Goal: Task Accomplishment & Management: Manage account settings

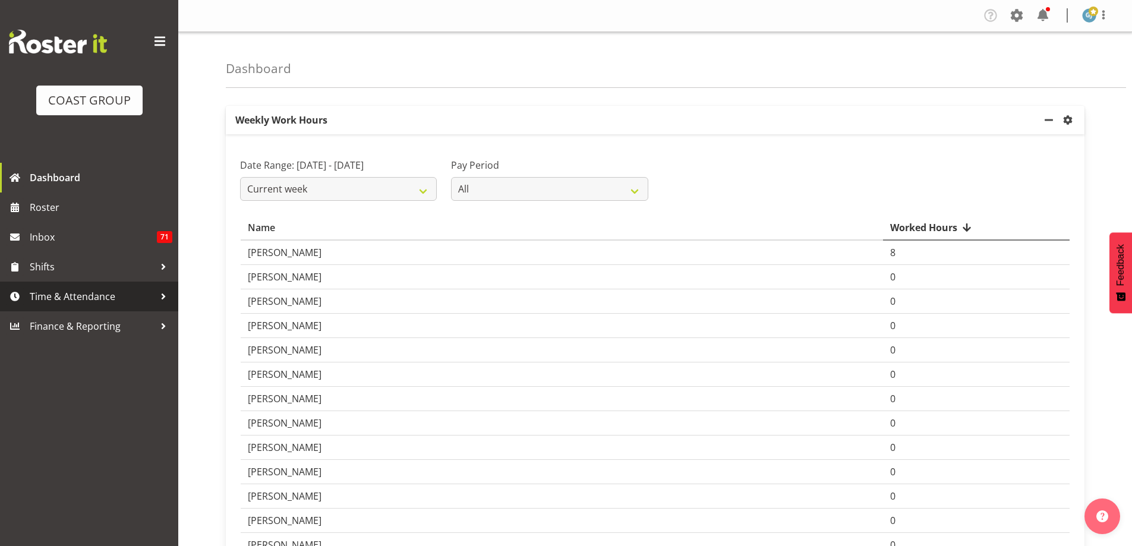
click at [165, 298] on div at bounding box center [164, 297] width 18 height 18
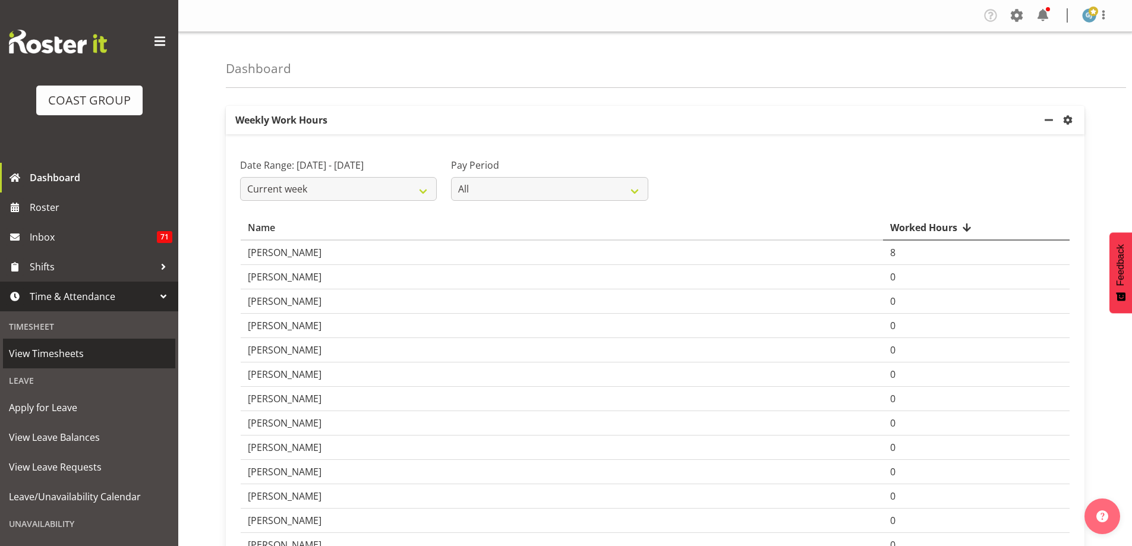
click at [106, 352] on span "View Timesheets" at bounding box center [89, 354] width 160 height 18
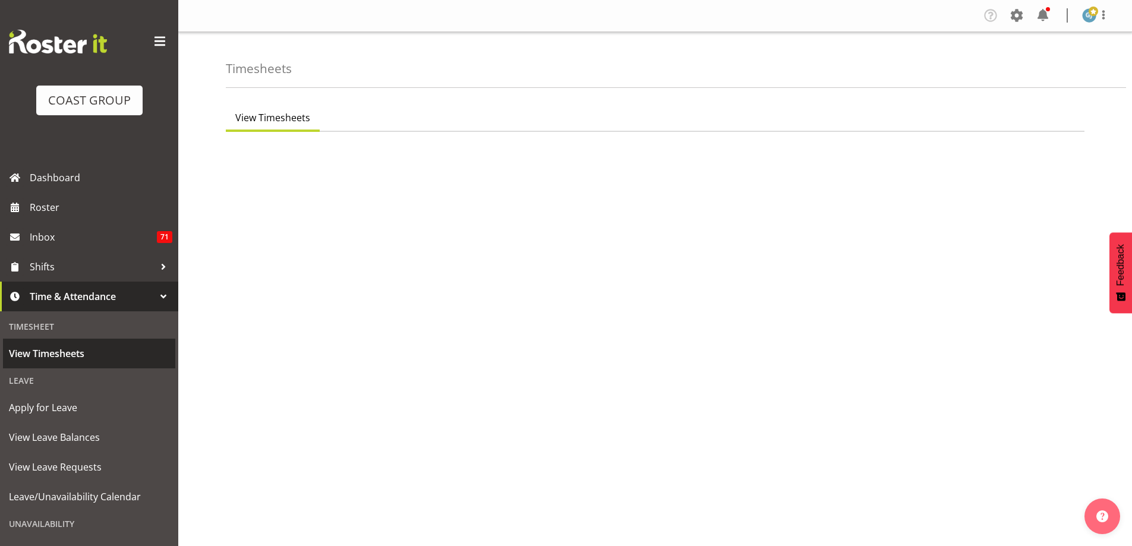
select select "7"
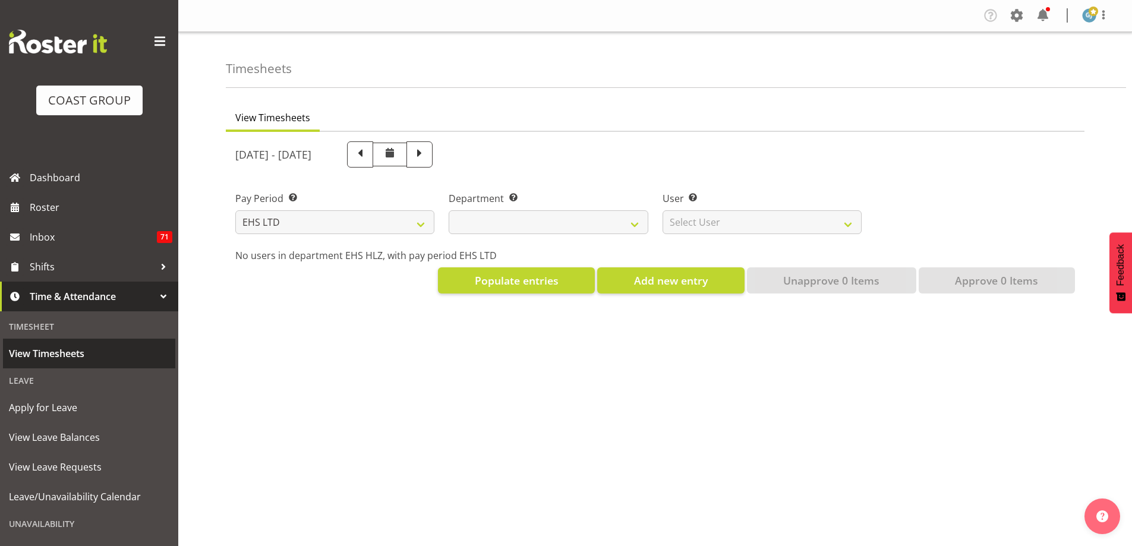
select select
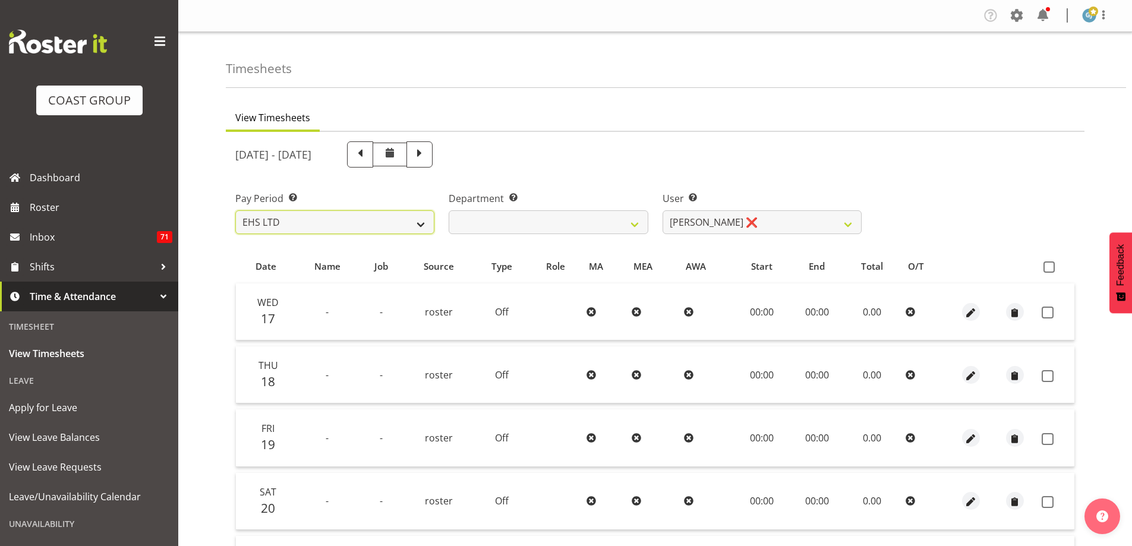
click at [423, 223] on select "SLP LTD EHS LTD DW LTD VEHICLES Carlton Events [PERSON_NAME] 120 Limited Wellin…" at bounding box center [334, 222] width 199 height 24
select select "149"
click at [235, 210] on select "SLP LTD EHS LTD DW LTD VEHICLES Carlton Events [PERSON_NAME] 120 Limited Wellin…" at bounding box center [334, 222] width 199 height 24
select select
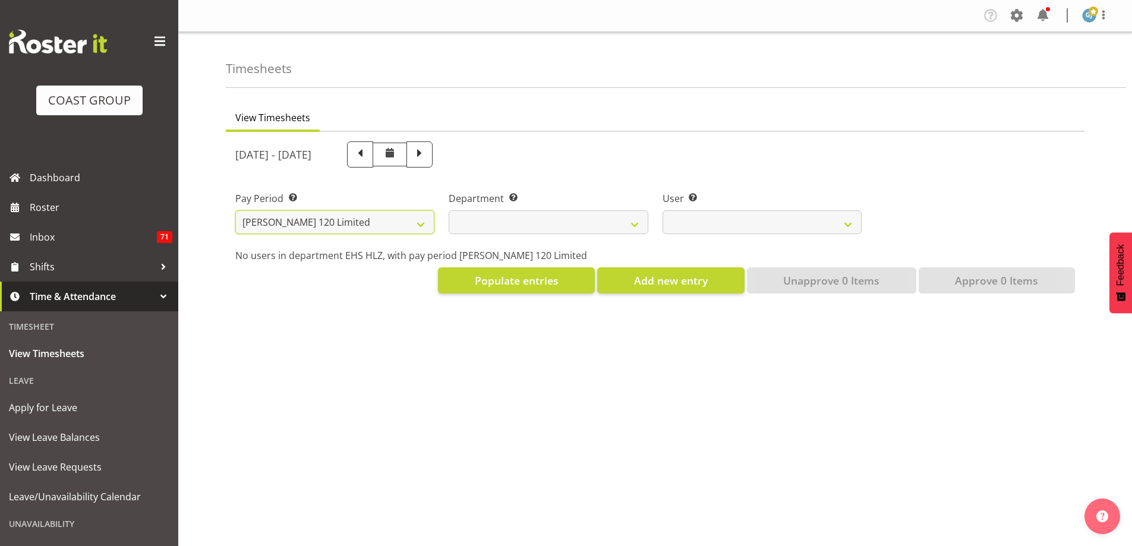
select select
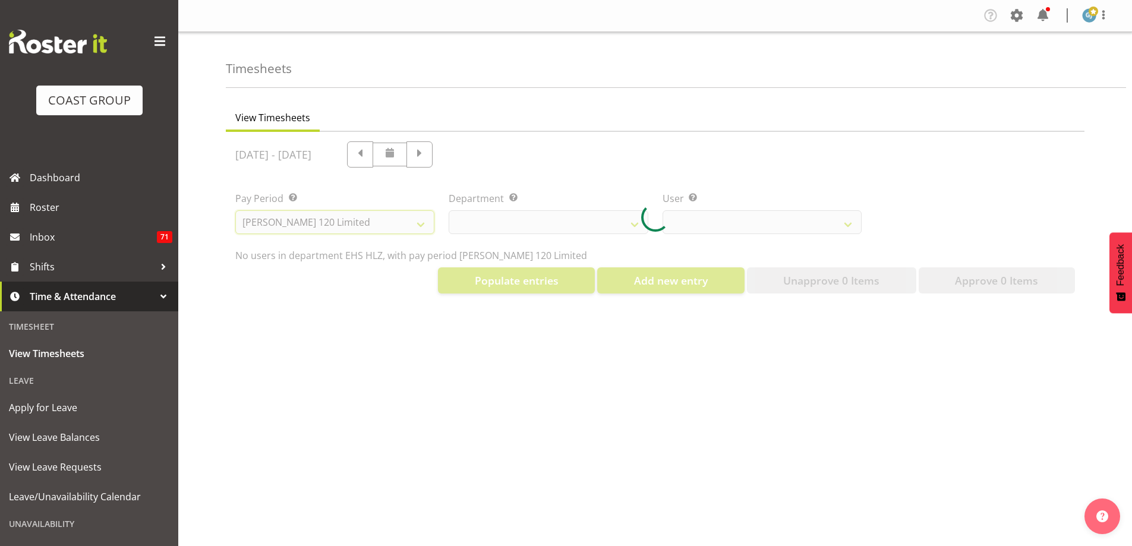
select select
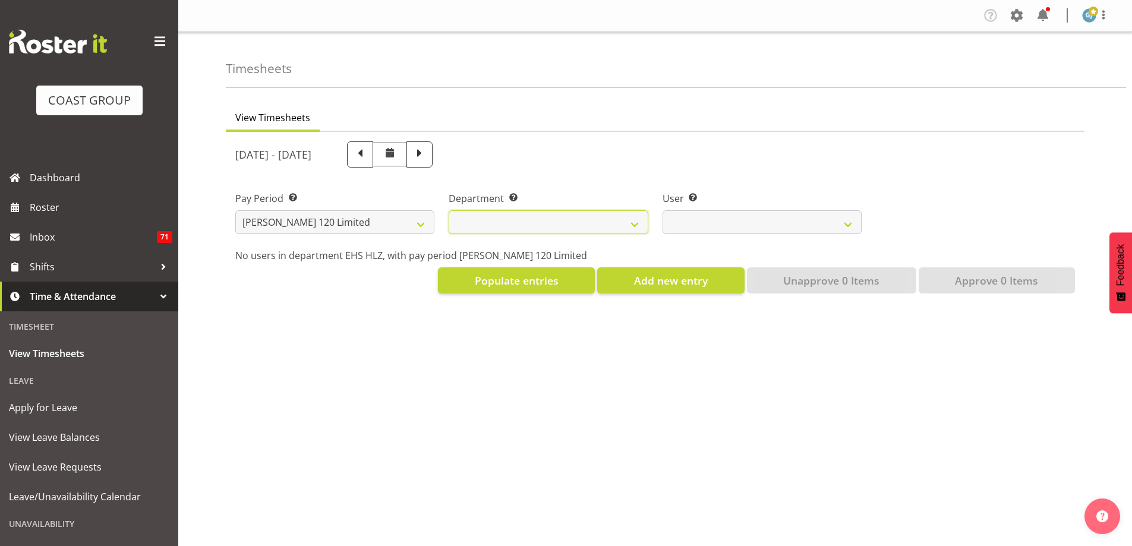
click at [636, 226] on select "[PERSON_NAME]" at bounding box center [548, 222] width 199 height 24
select select "751"
click at [449, 210] on select "[PERSON_NAME]" at bounding box center [548, 222] width 199 height 24
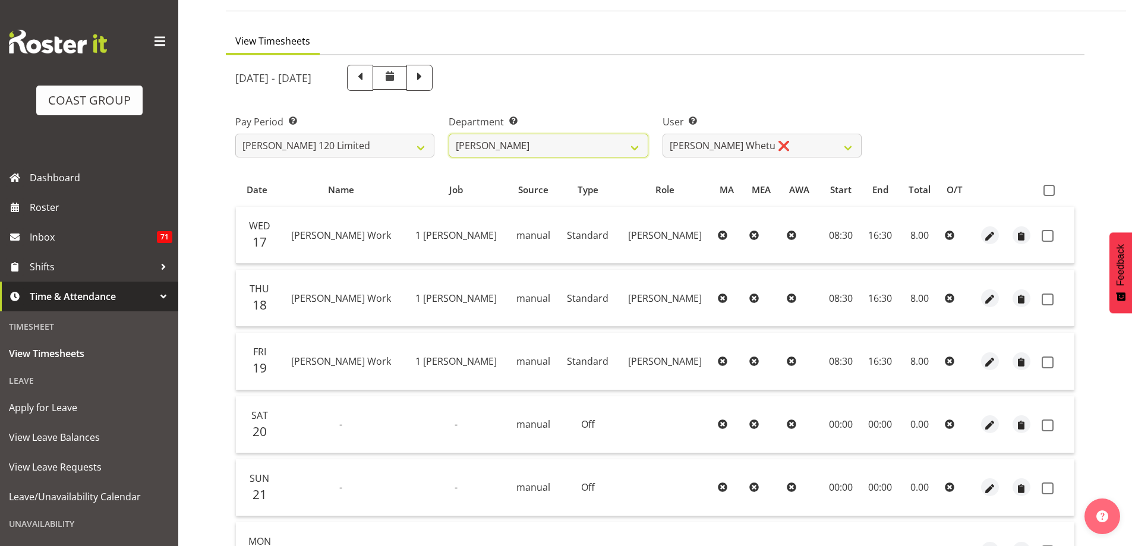
scroll to position [30, 0]
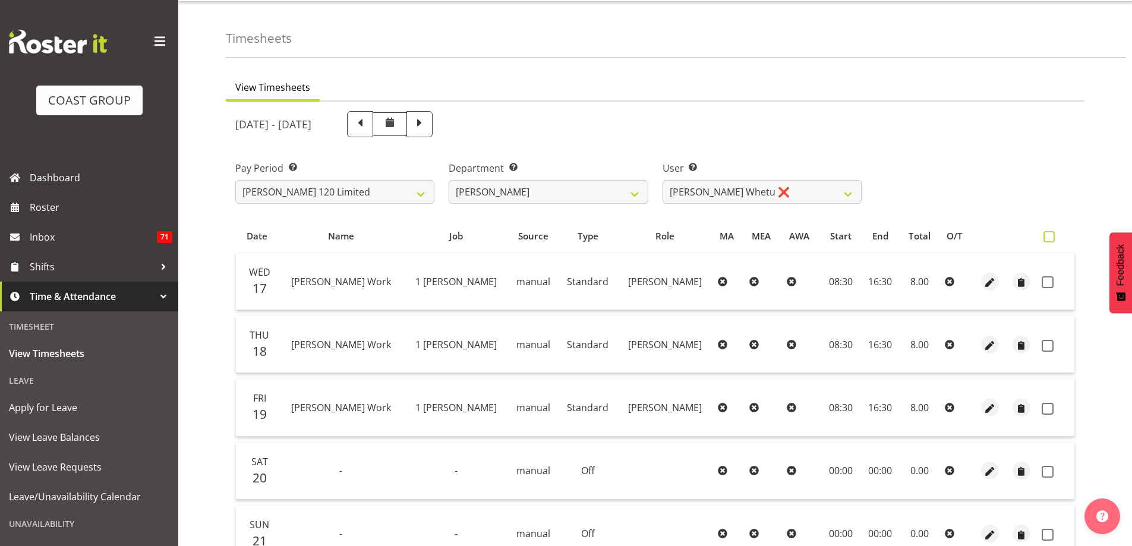
click at [1053, 234] on span at bounding box center [1049, 236] width 11 height 11
click at [1051, 234] on input "checkbox" at bounding box center [1048, 237] width 8 height 8
checkbox input "true"
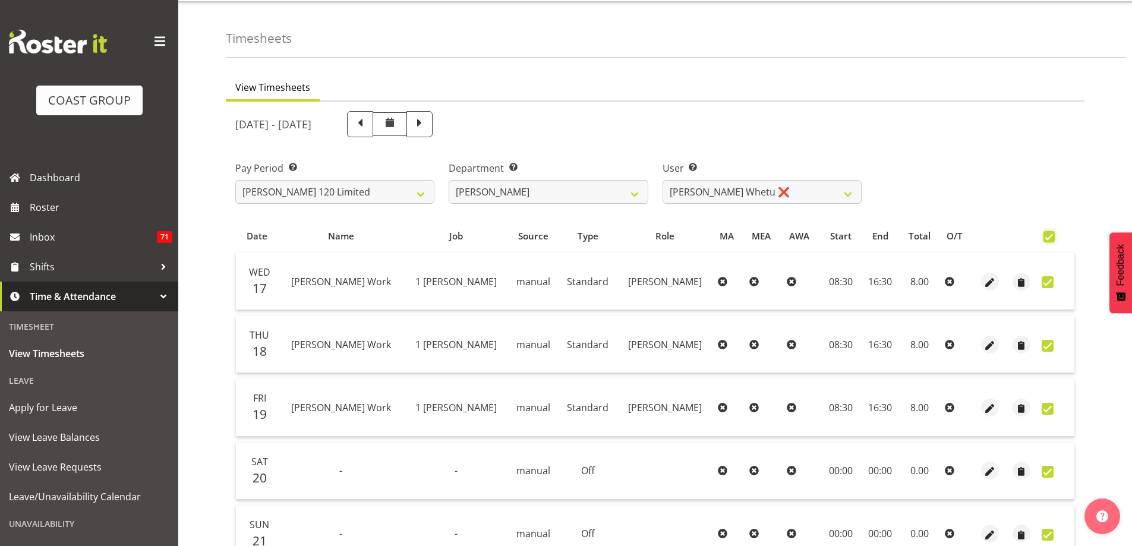
checkbox input "true"
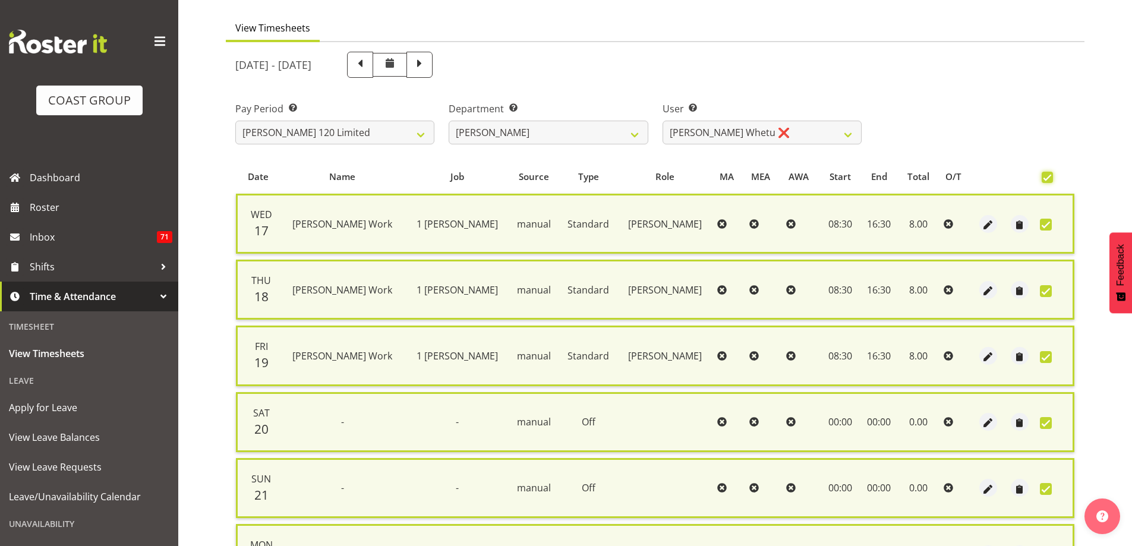
scroll to position [268, 0]
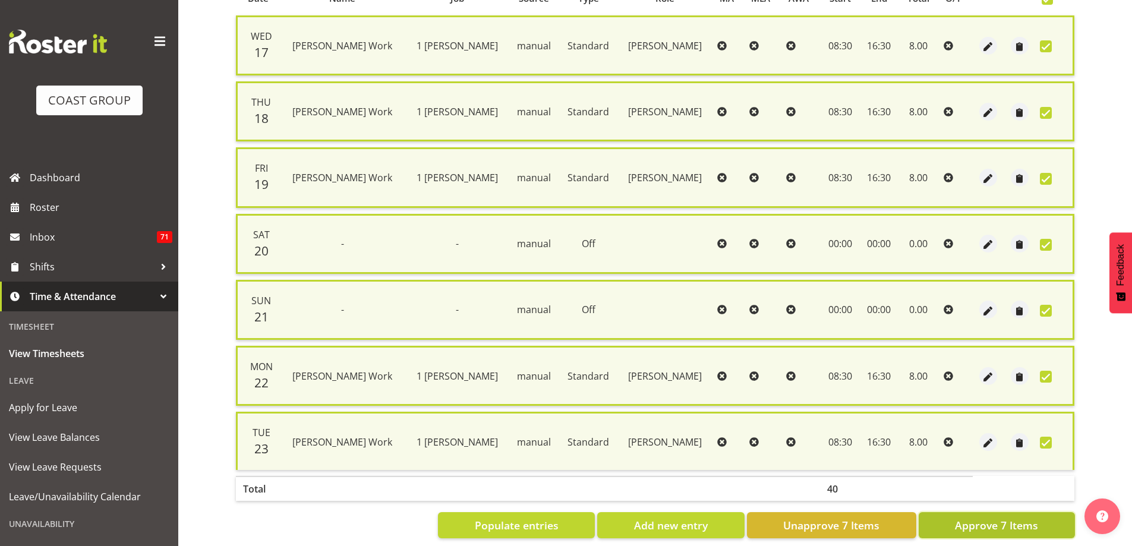
click at [1002, 524] on span "Approve 7 Items" at bounding box center [996, 525] width 83 height 15
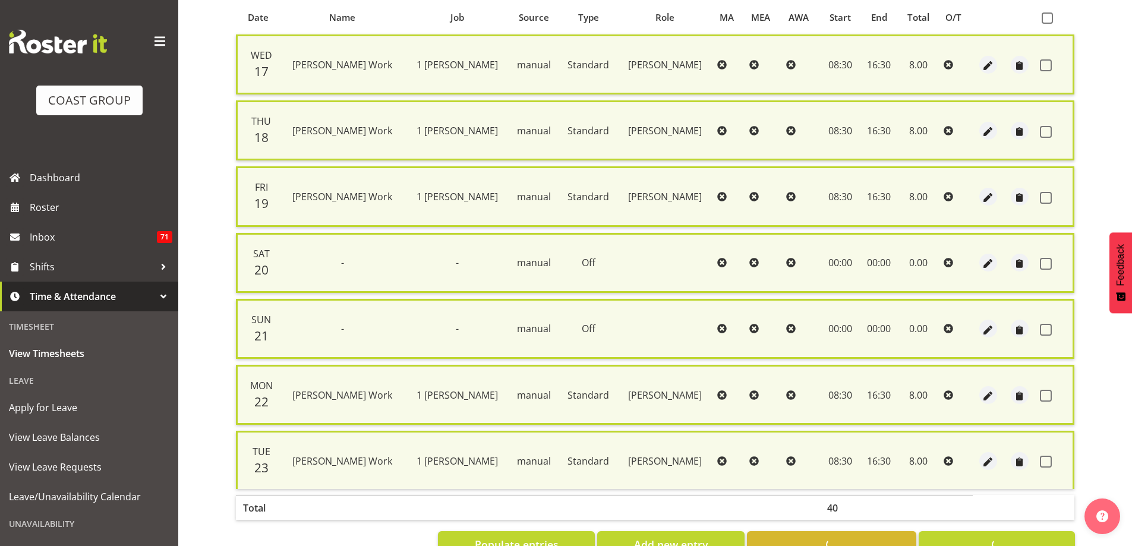
checkbox input "false"
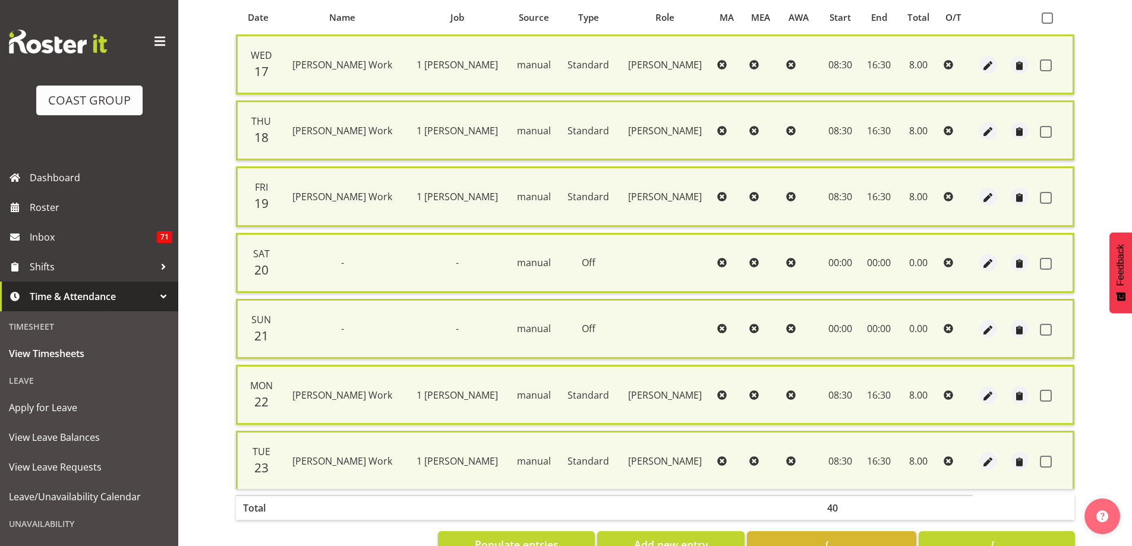
checkbox input "false"
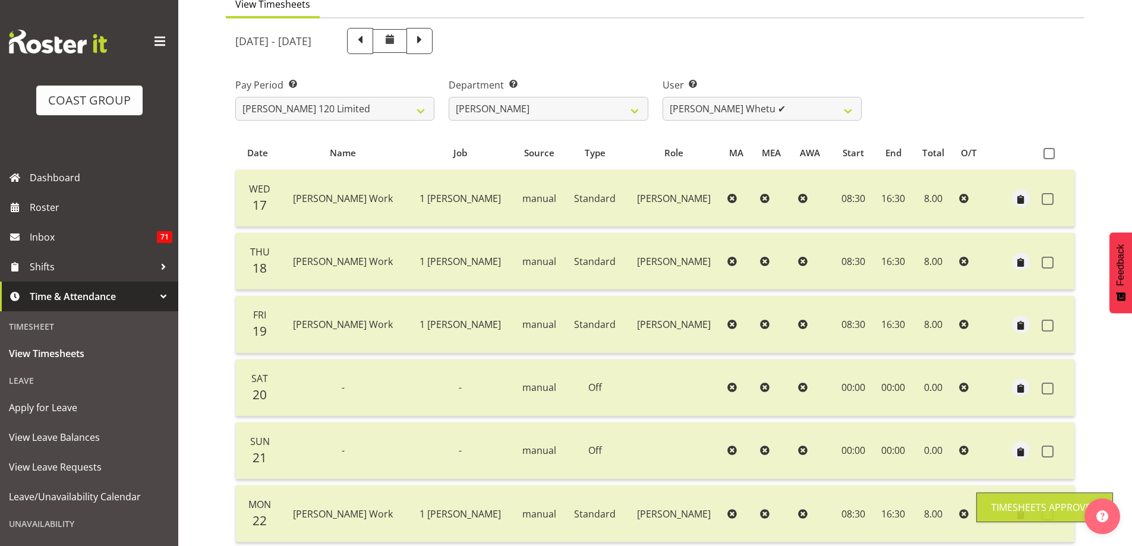
scroll to position [109, 0]
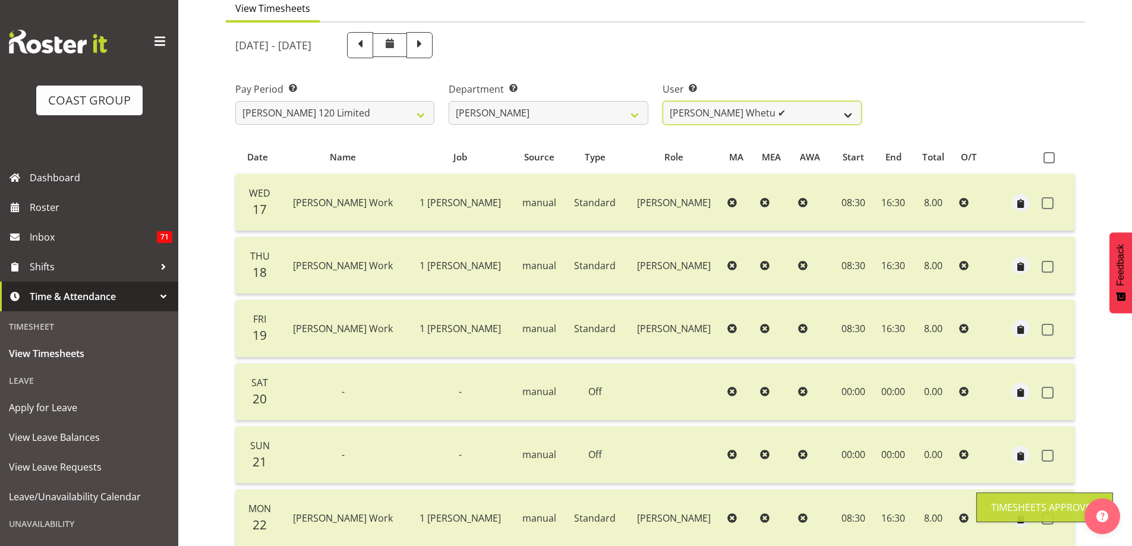
click at [853, 110] on select "[PERSON_NAME] Whetu ✔ [PERSON_NAME] ❌ [PERSON_NAME] ❌ [PERSON_NAME] ❌ [PERSON_N…" at bounding box center [762, 113] width 199 height 24
select select "11356"
click at [663, 101] on select "[PERSON_NAME] Whetu ✔ [PERSON_NAME] ❌ [PERSON_NAME] ❌ [PERSON_NAME] ❌ [PERSON_N…" at bounding box center [762, 113] width 199 height 24
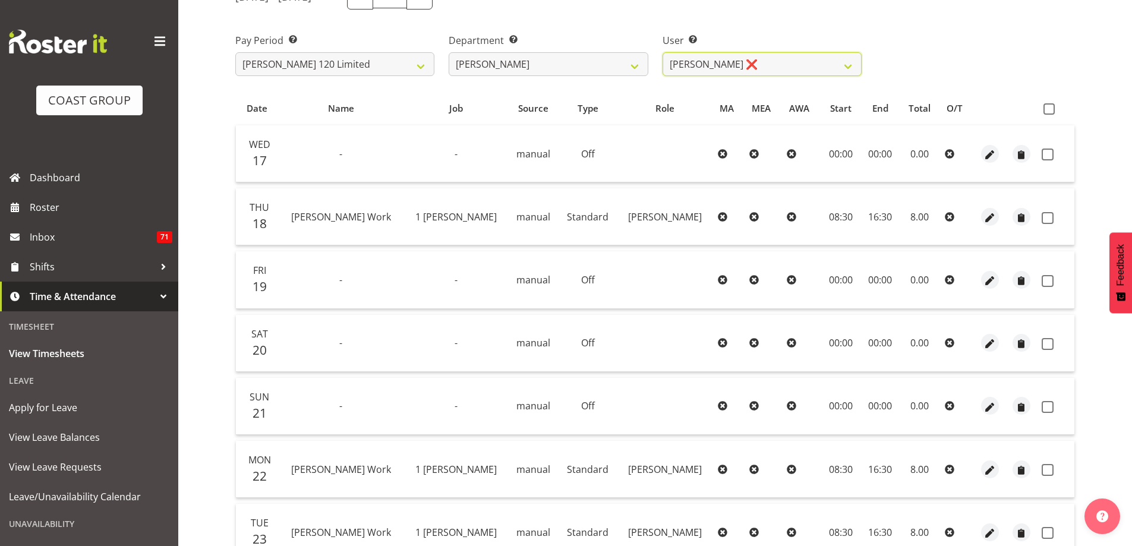
scroll to position [149, 0]
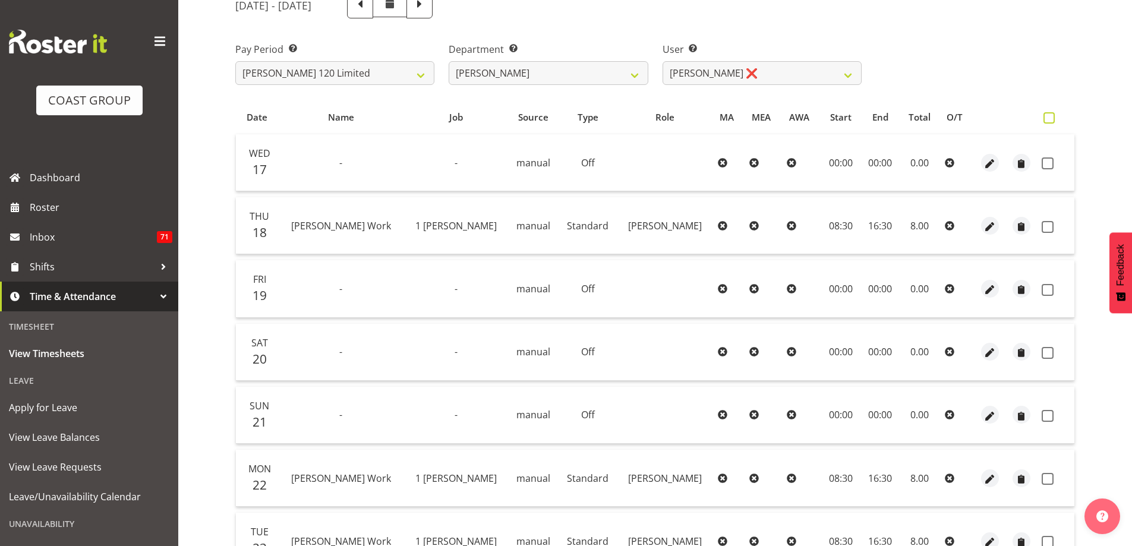
click at [1050, 114] on span at bounding box center [1049, 117] width 11 height 11
click at [1050, 114] on input "checkbox" at bounding box center [1048, 118] width 8 height 8
checkbox input "true"
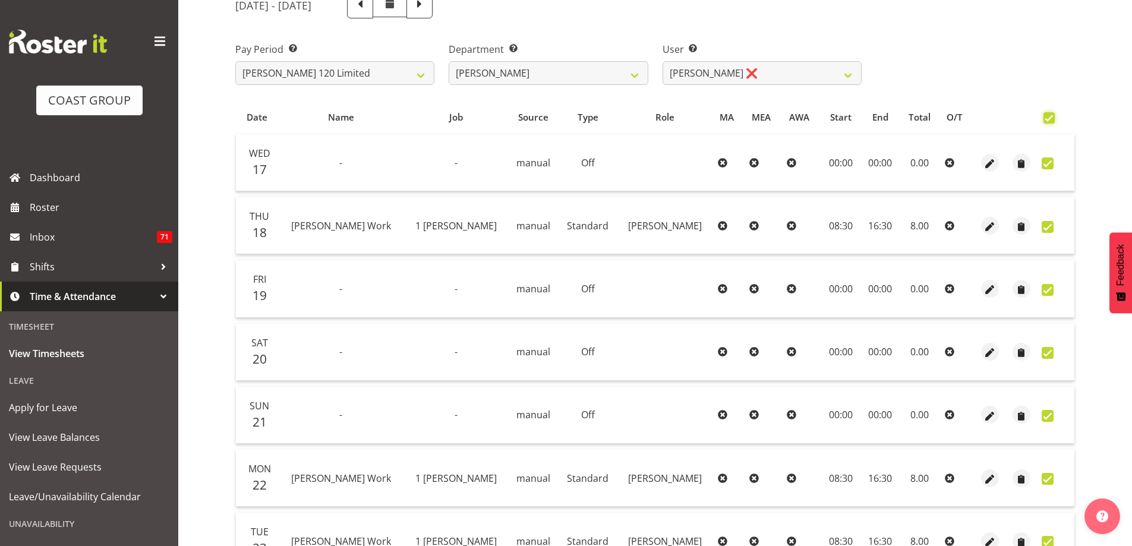
checkbox input "true"
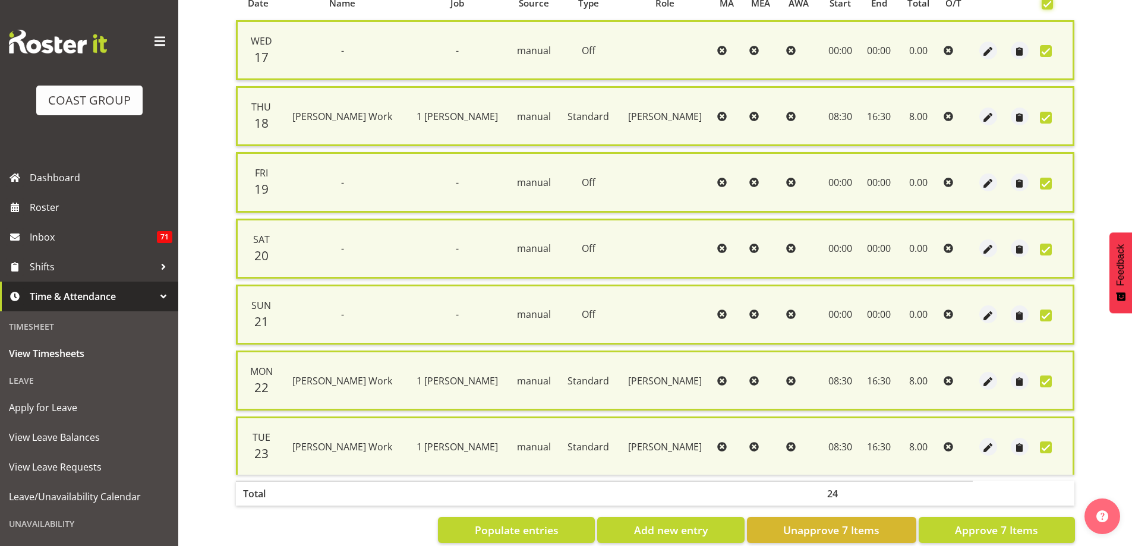
scroll to position [288, 0]
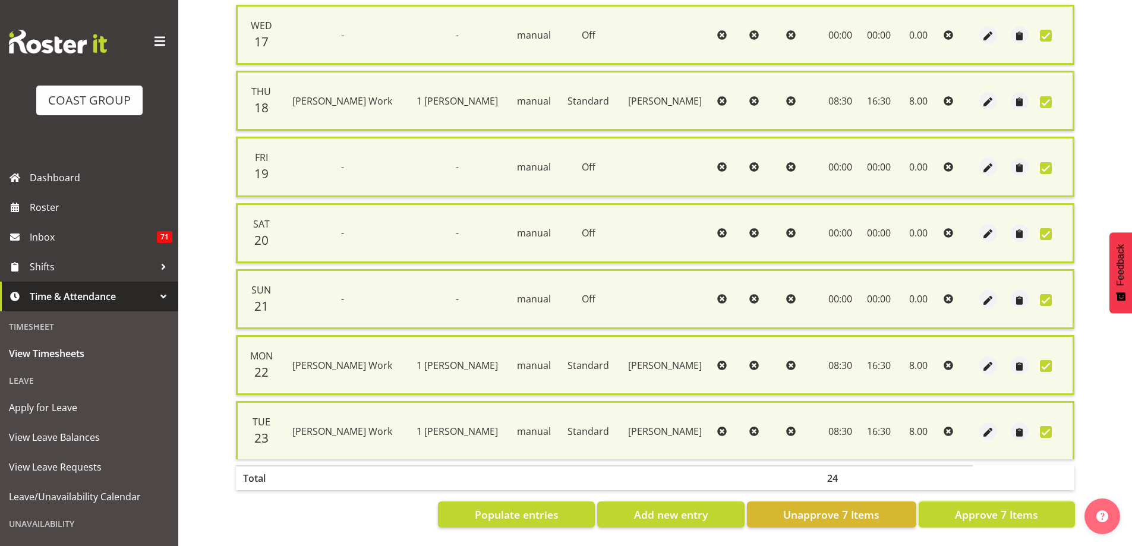
click at [1005, 509] on span "Approve 7 Items" at bounding box center [996, 514] width 83 height 15
checkbox input "false"
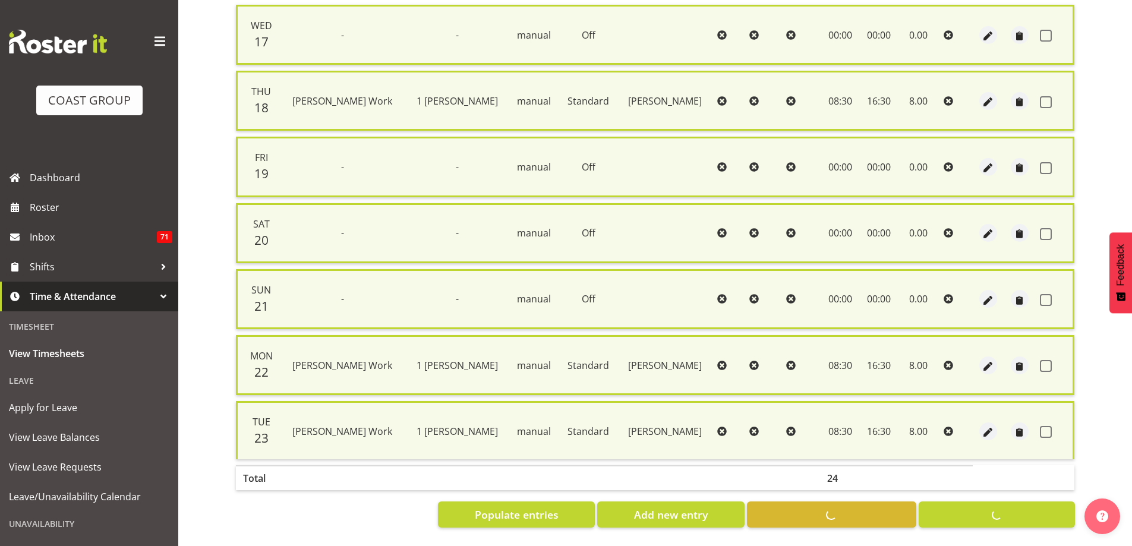
checkbox input "false"
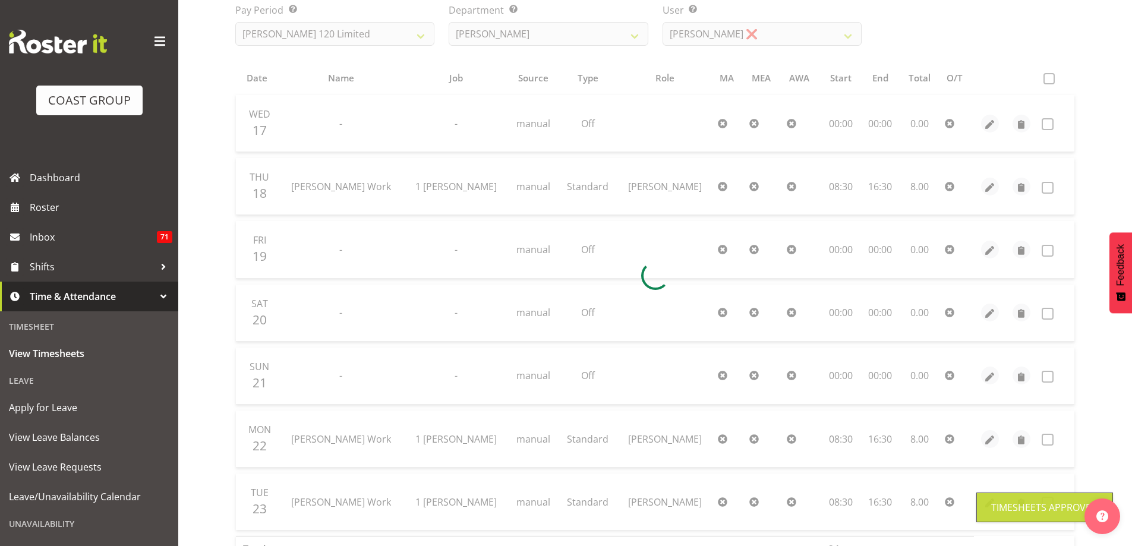
scroll to position [30, 0]
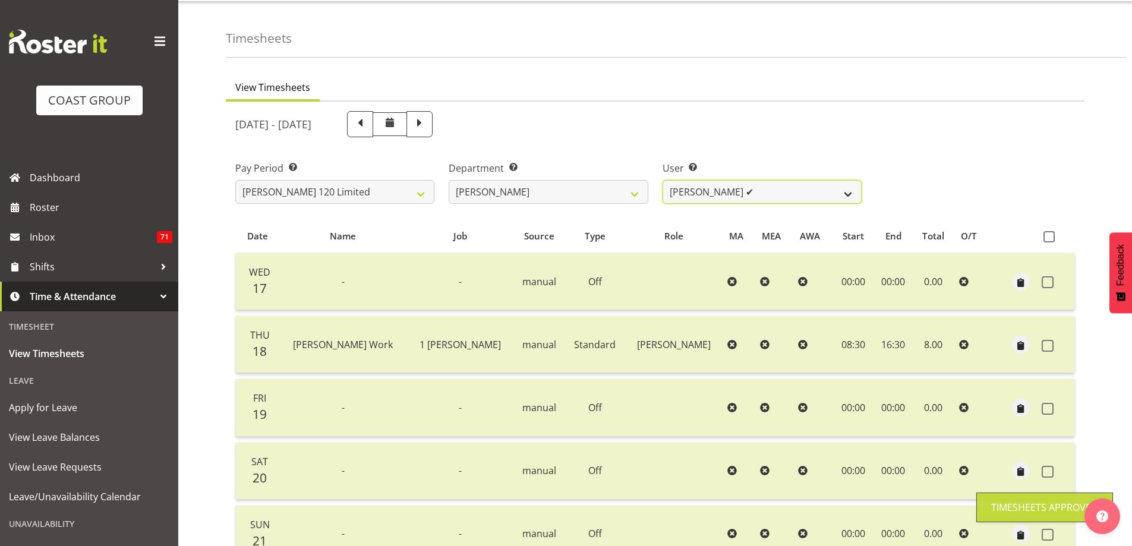
click at [846, 199] on select "[PERSON_NAME] Whetu ✔ [PERSON_NAME] ✔ [PERSON_NAME] ❌ [PERSON_NAME] ❌ [PERSON_N…" at bounding box center [762, 192] width 199 height 24
click at [663, 180] on select "[PERSON_NAME] Whetu ✔ [PERSON_NAME] ✔ [PERSON_NAME] ❌ [PERSON_NAME] ❌ [PERSON_N…" at bounding box center [762, 192] width 199 height 24
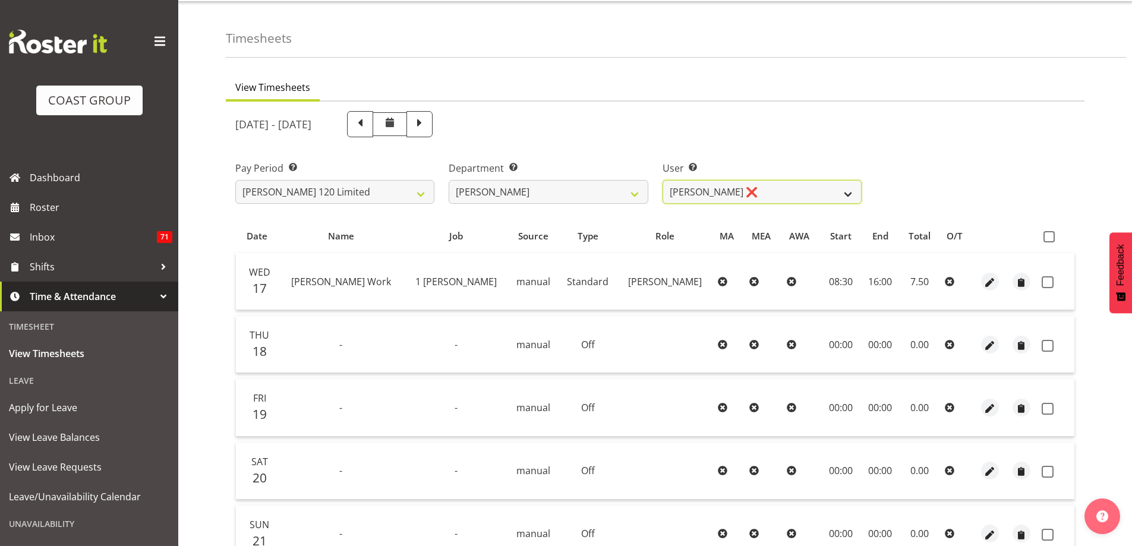
click at [848, 191] on select "[PERSON_NAME] Whetu ✔ [PERSON_NAME] ✔ [PERSON_NAME] ❌ [PERSON_NAME] ❌ [PERSON_N…" at bounding box center [762, 192] width 199 height 24
select select "9928"
click at [663, 180] on select "[PERSON_NAME] Whetu ✔ [PERSON_NAME] ✔ [PERSON_NAME] ❌ [PERSON_NAME] ❌ [PERSON_N…" at bounding box center [762, 192] width 199 height 24
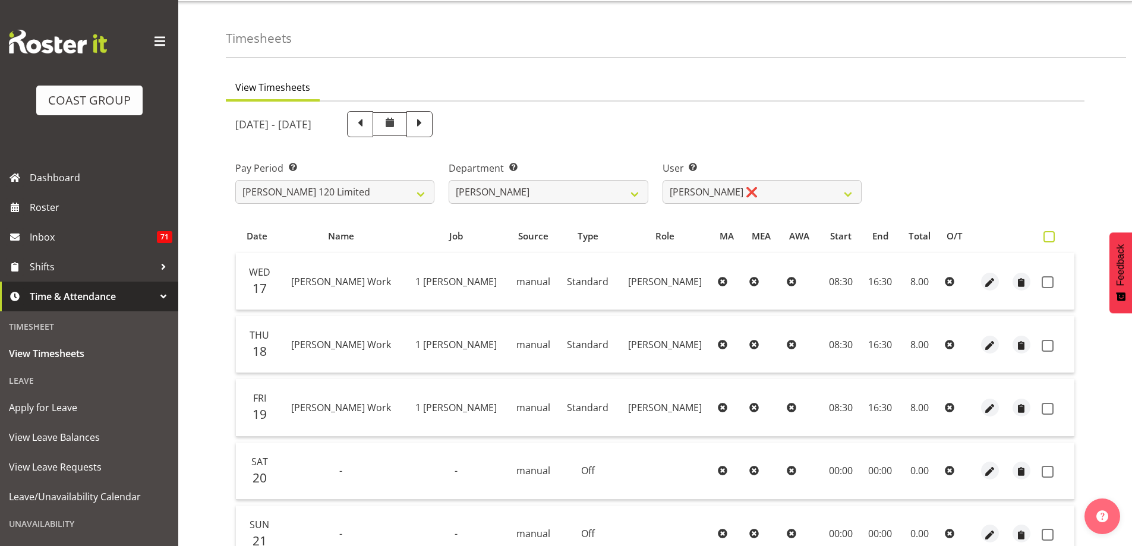
click at [1056, 235] on label at bounding box center [1052, 236] width 17 height 11
click at [1051, 235] on input "checkbox" at bounding box center [1048, 237] width 8 height 8
checkbox input "true"
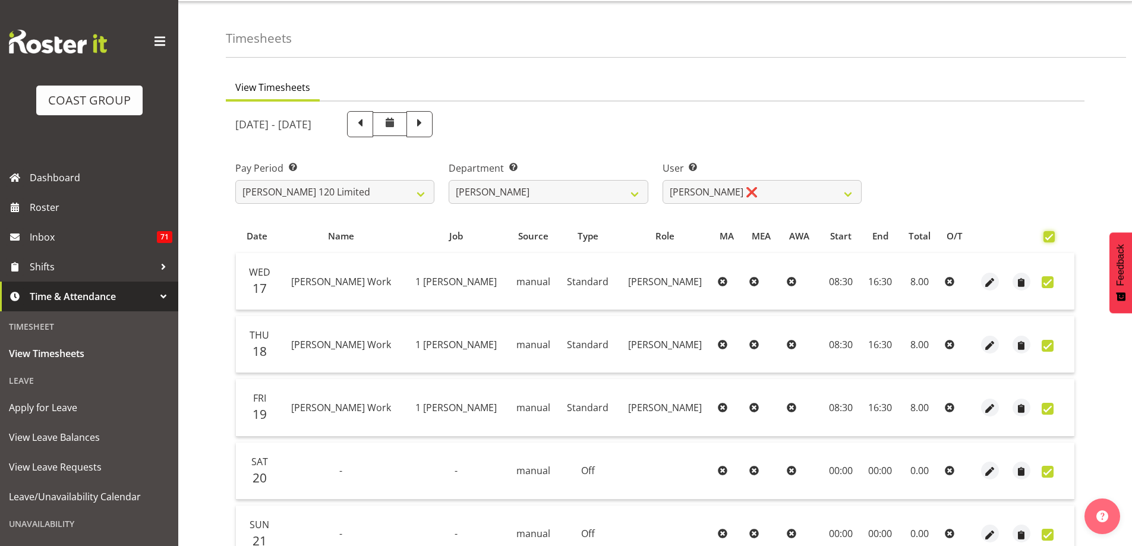
checkbox input "true"
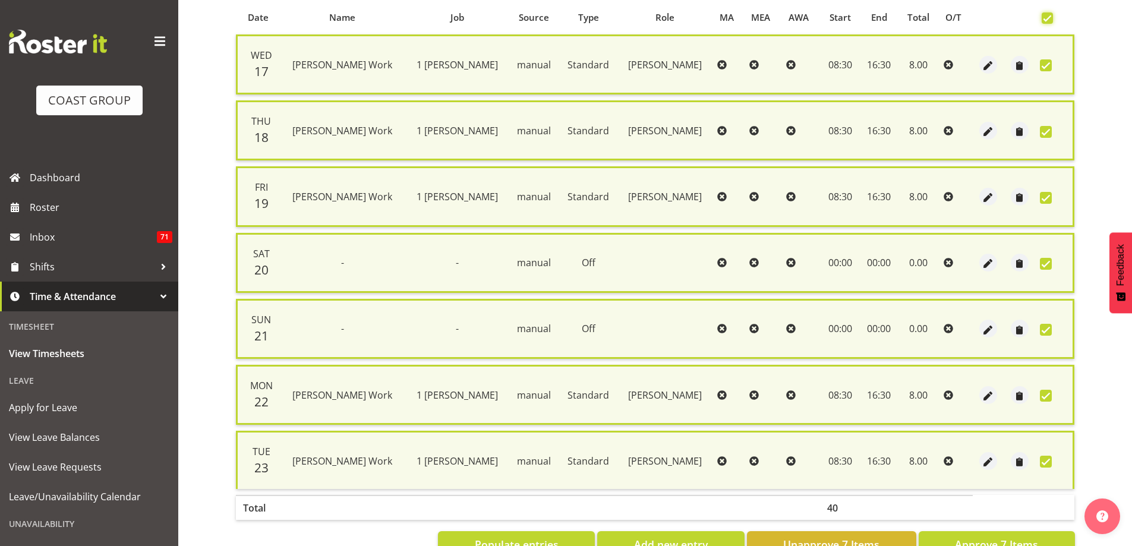
scroll to position [288, 0]
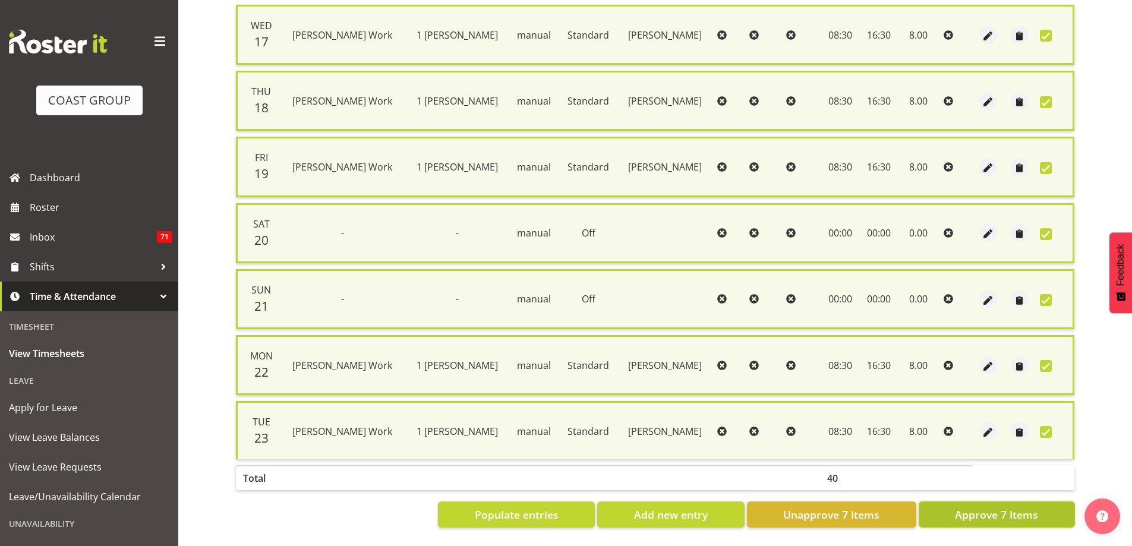
click at [1031, 511] on span "Approve 7 Items" at bounding box center [996, 514] width 83 height 15
checkbox input "false"
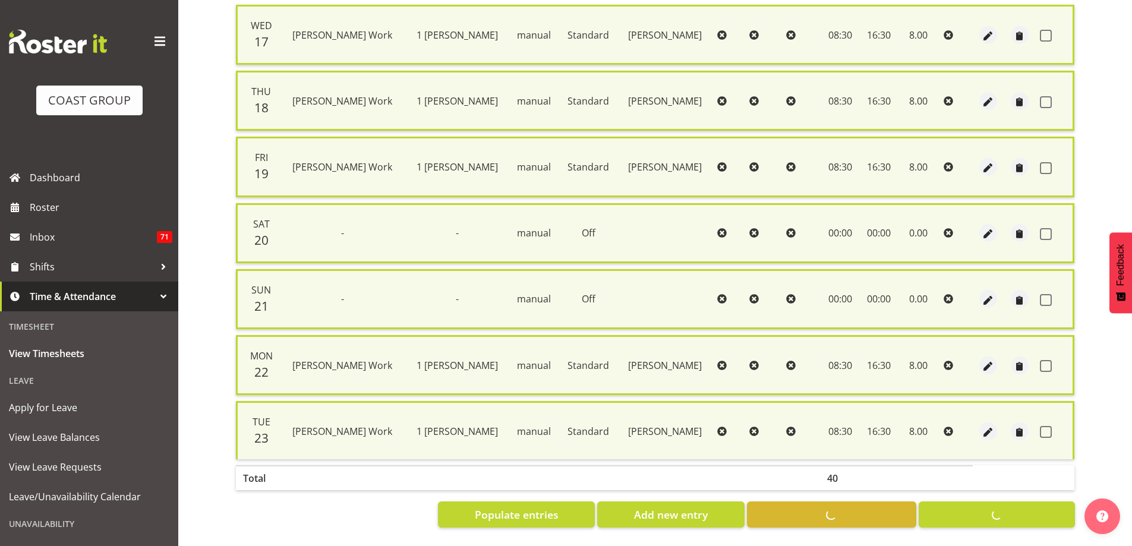
checkbox input "false"
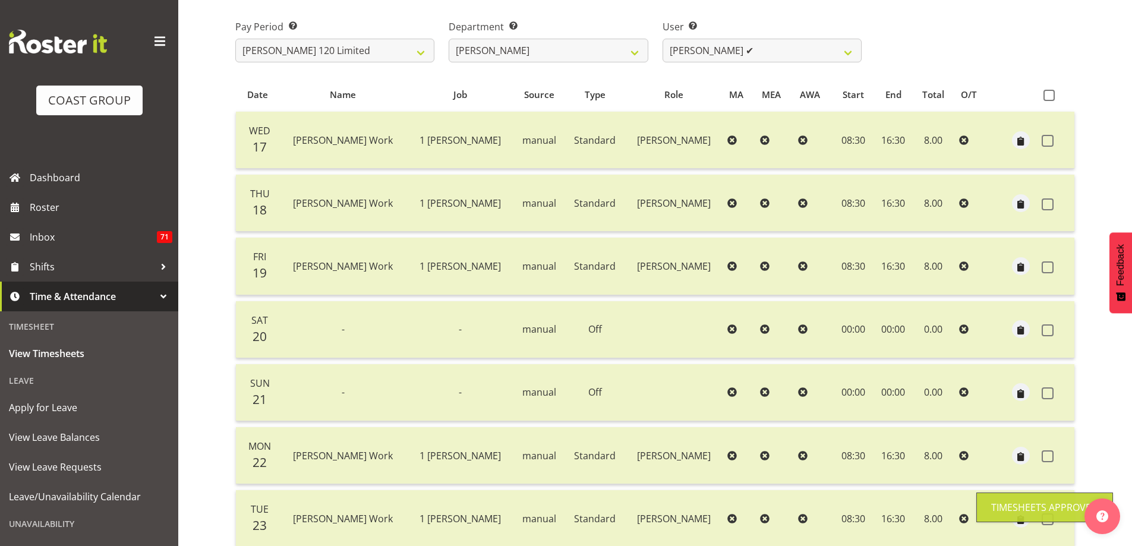
scroll to position [149, 0]
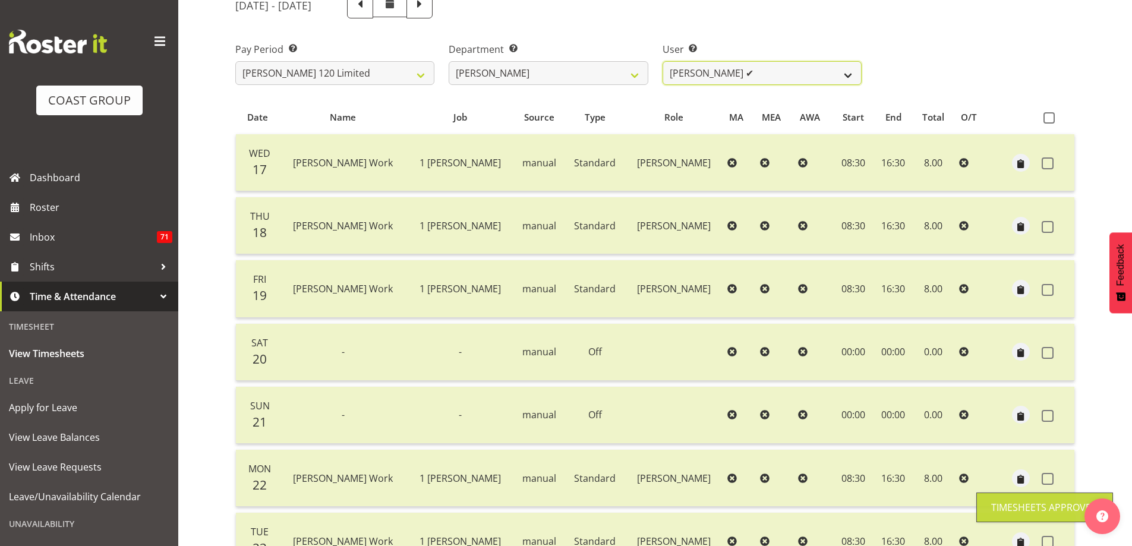
click at [849, 72] on select "[PERSON_NAME] Whetu ✔ [PERSON_NAME] ✔ [PERSON_NAME] ❌ [PERSON_NAME] ✔ [PERSON_N…" at bounding box center [762, 73] width 199 height 24
select select "9929"
click at [663, 61] on select "[PERSON_NAME] Whetu ✔ [PERSON_NAME] ✔ [PERSON_NAME] ❌ [PERSON_NAME] ✔ [PERSON_N…" at bounding box center [762, 73] width 199 height 24
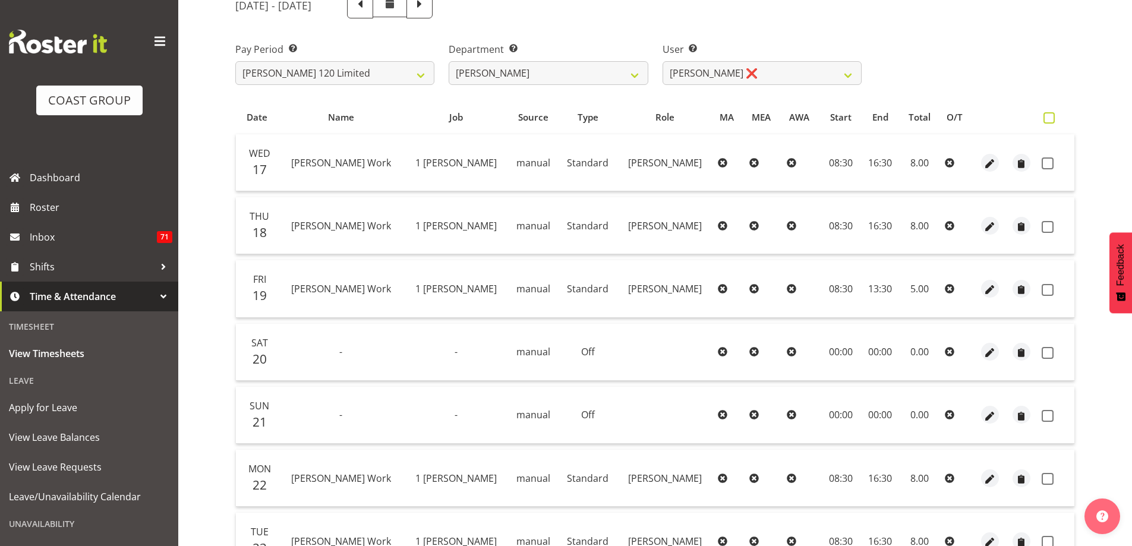
click at [1053, 116] on span at bounding box center [1049, 117] width 11 height 11
click at [1051, 116] on input "checkbox" at bounding box center [1048, 118] width 8 height 8
checkbox input "true"
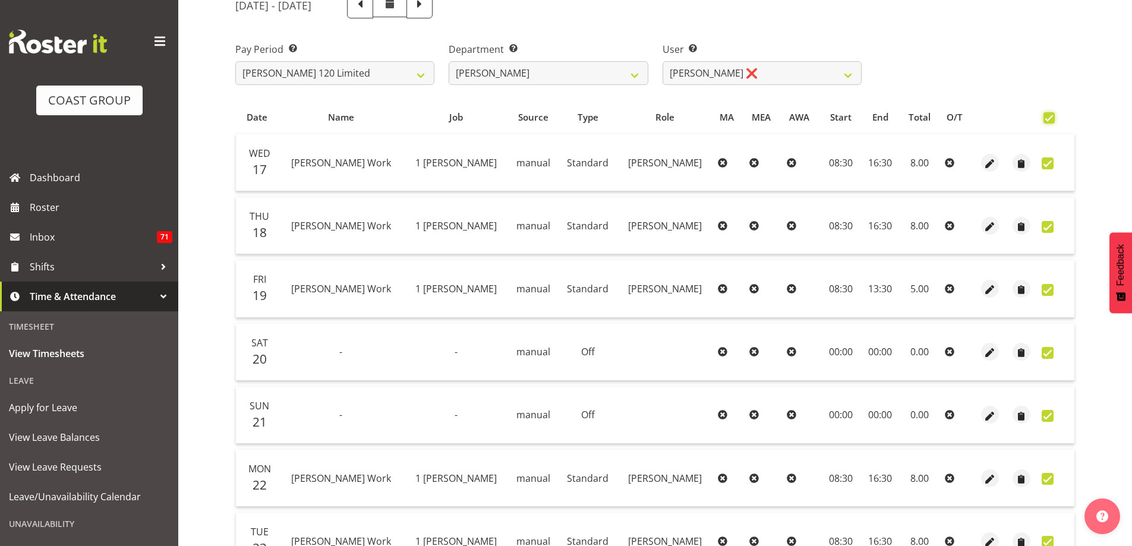
checkbox input "true"
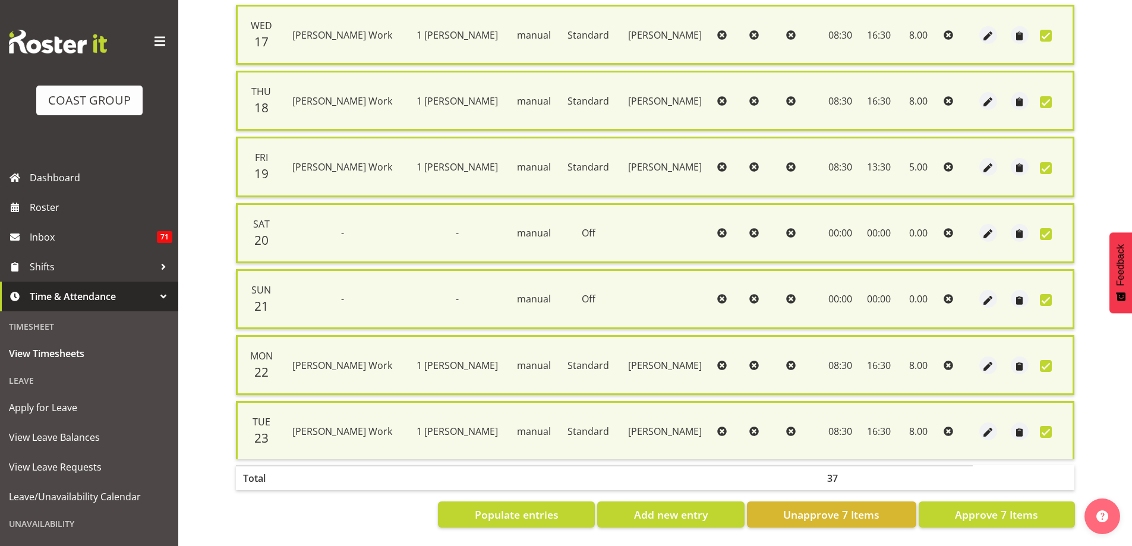
scroll to position [288, 0]
click at [1018, 508] on span "Approve 7 Items" at bounding box center [996, 514] width 83 height 15
checkbox input "false"
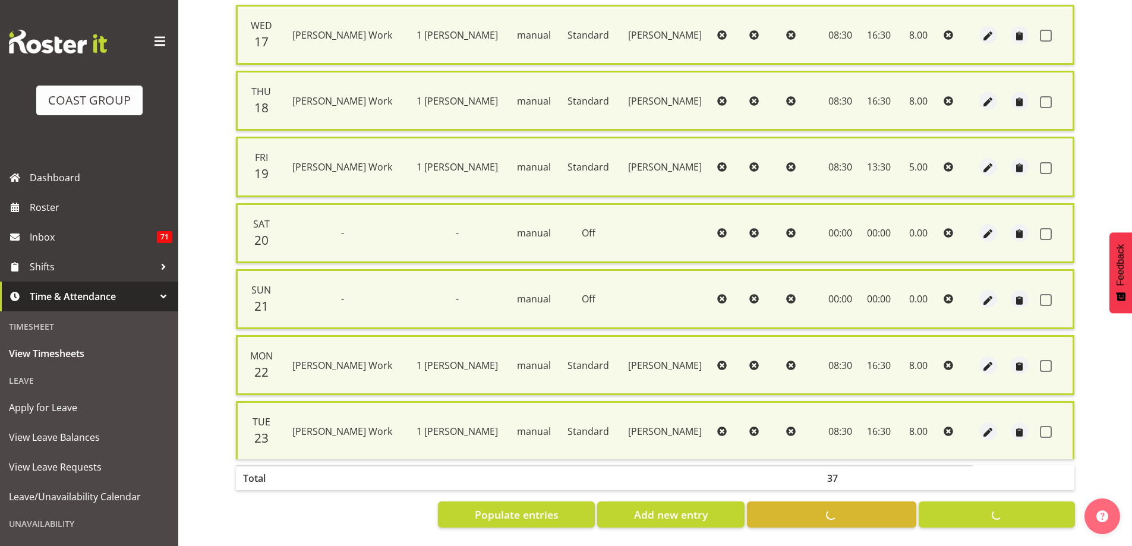
checkbox input "false"
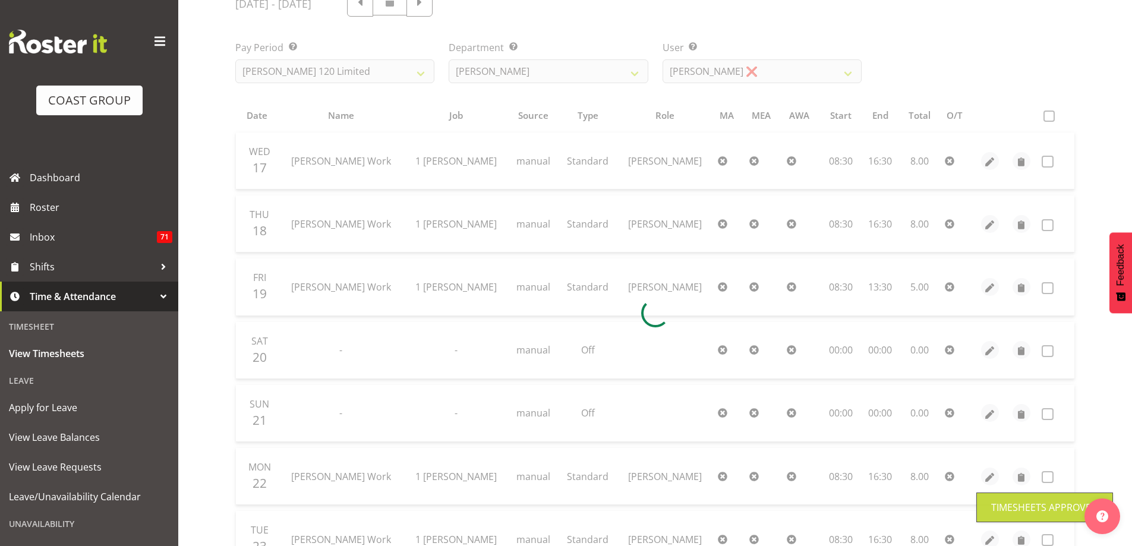
scroll to position [149, 0]
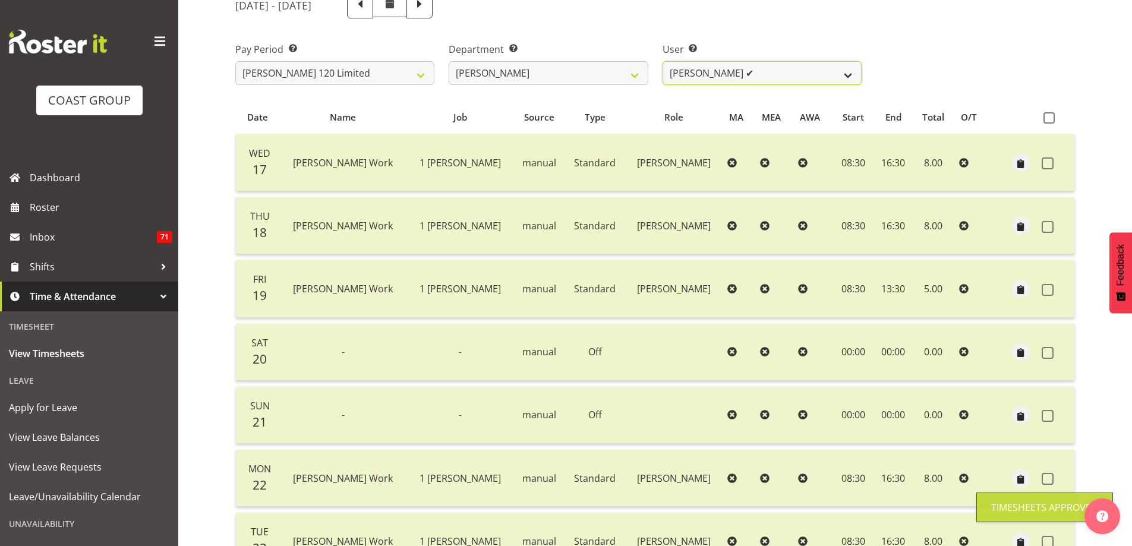
click at [848, 78] on select "[PERSON_NAME] Whetu ✔ [PERSON_NAME] ✔ [PERSON_NAME] ❌ [PERSON_NAME] ✔ [PERSON_N…" at bounding box center [762, 73] width 199 height 24
select select "9995"
click at [663, 61] on select "[PERSON_NAME] Whetu ✔ [PERSON_NAME] ✔ [PERSON_NAME] ❌ [PERSON_NAME] ✔ [PERSON_N…" at bounding box center [762, 73] width 199 height 24
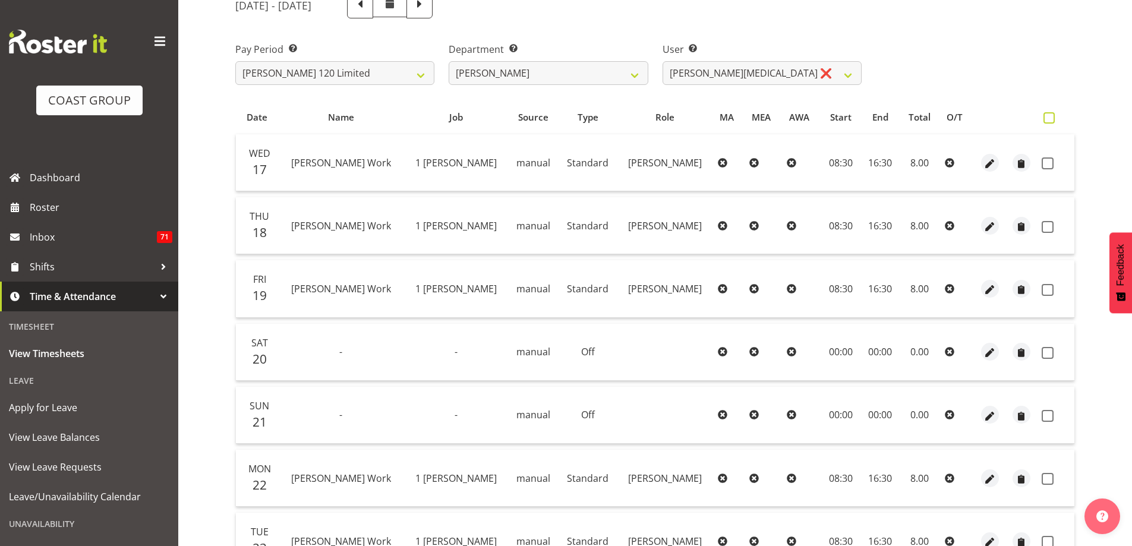
click at [1054, 118] on span at bounding box center [1049, 117] width 11 height 11
click at [1051, 118] on input "checkbox" at bounding box center [1048, 118] width 8 height 8
checkbox input "true"
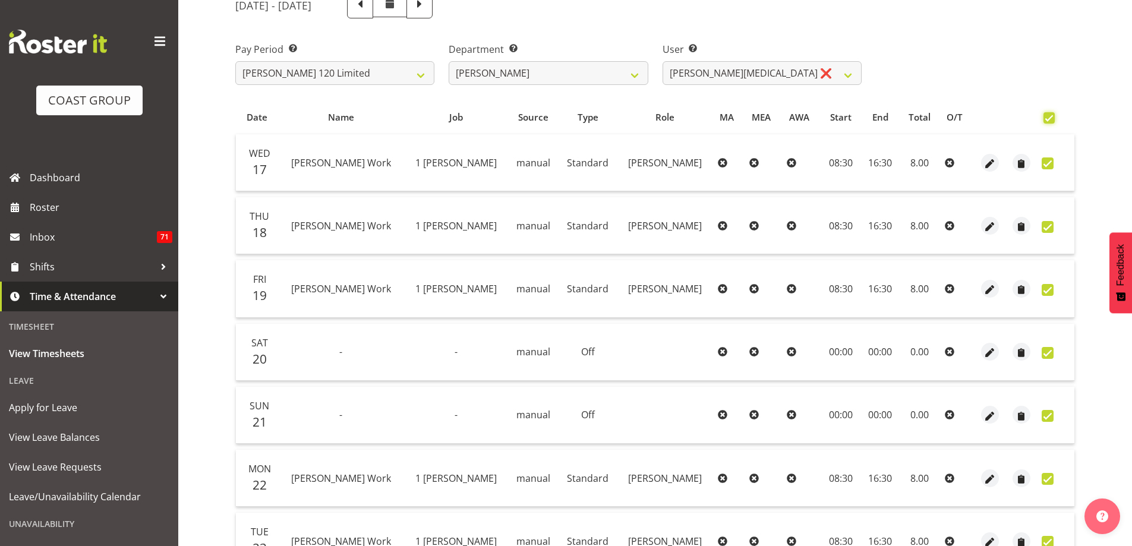
checkbox input "true"
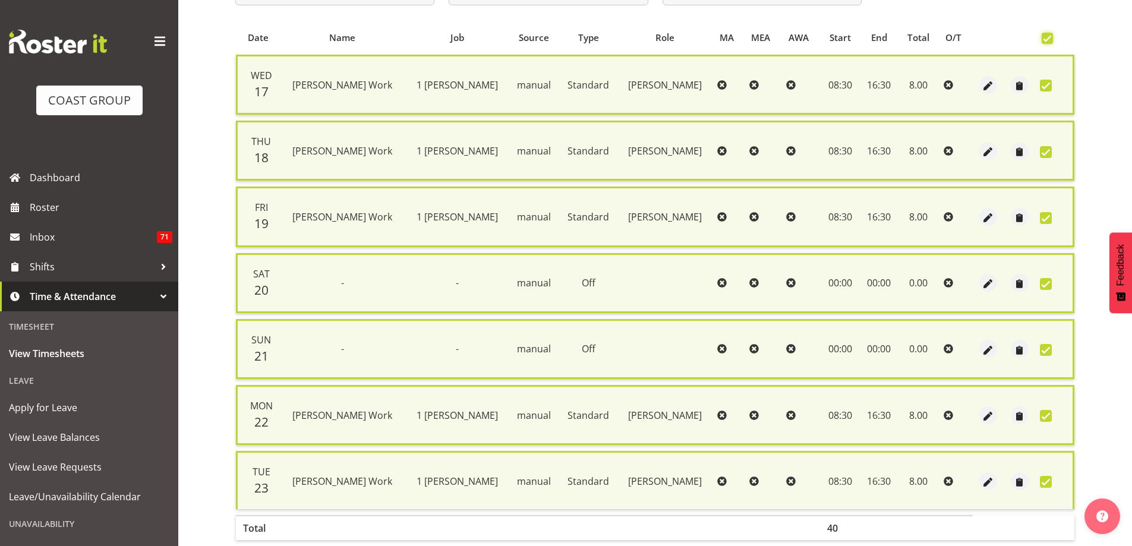
scroll to position [288, 0]
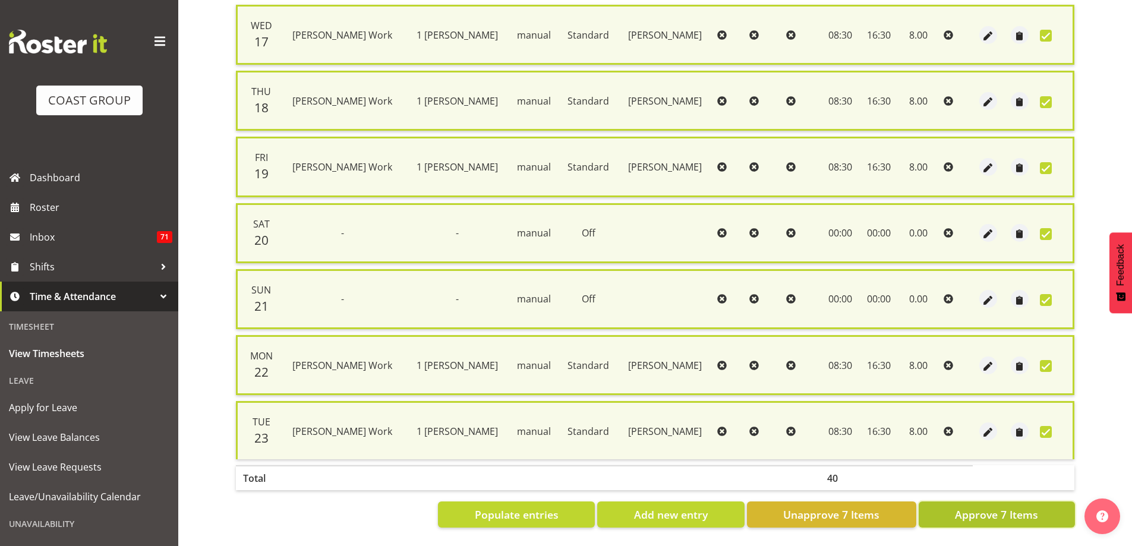
click at [1027, 517] on button "Approve 7 Items" at bounding box center [997, 515] width 156 height 26
checkbox input "false"
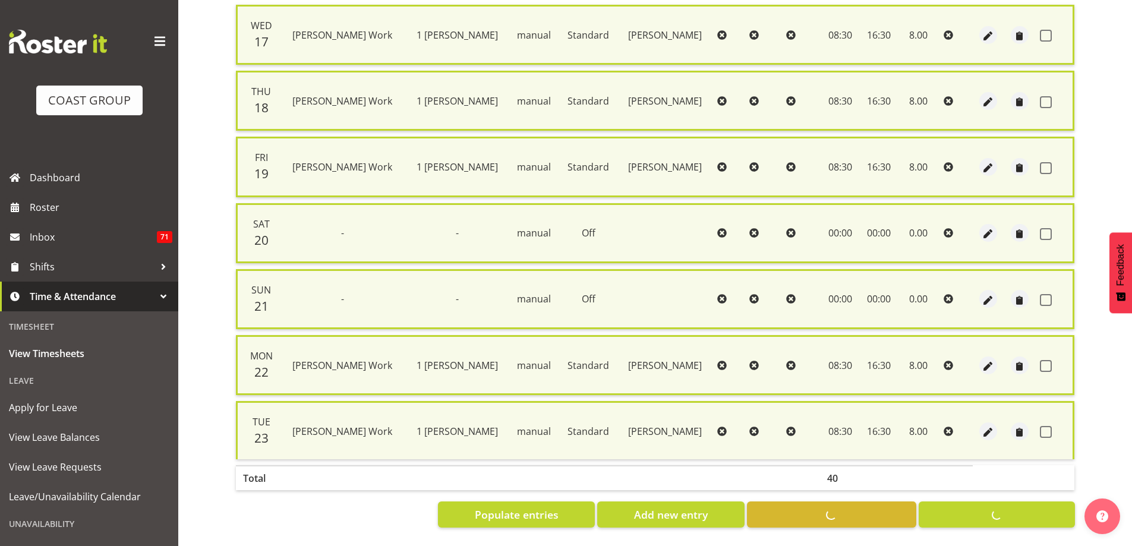
checkbox input "false"
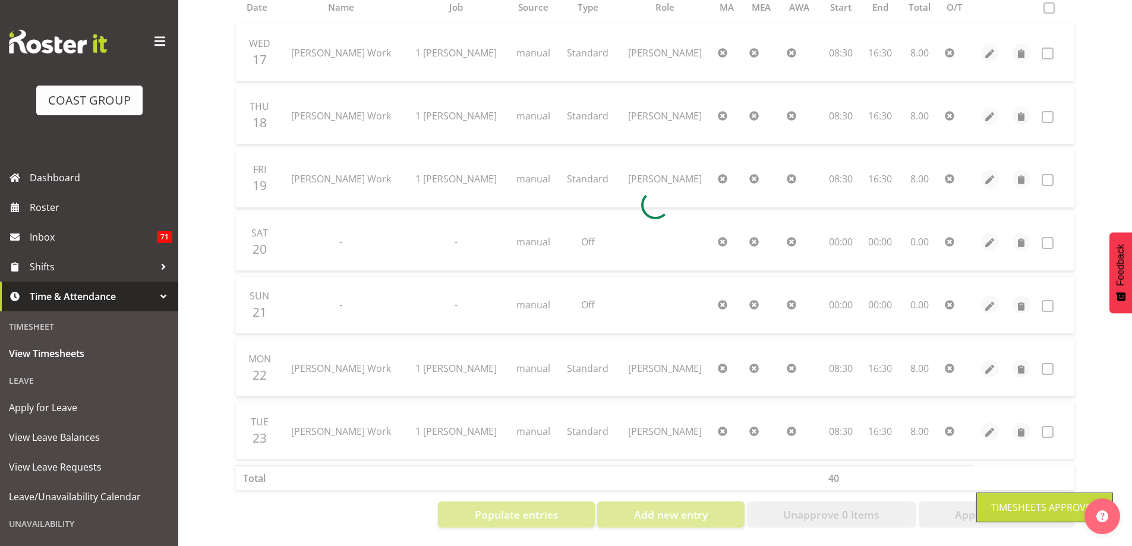
scroll to position [268, 0]
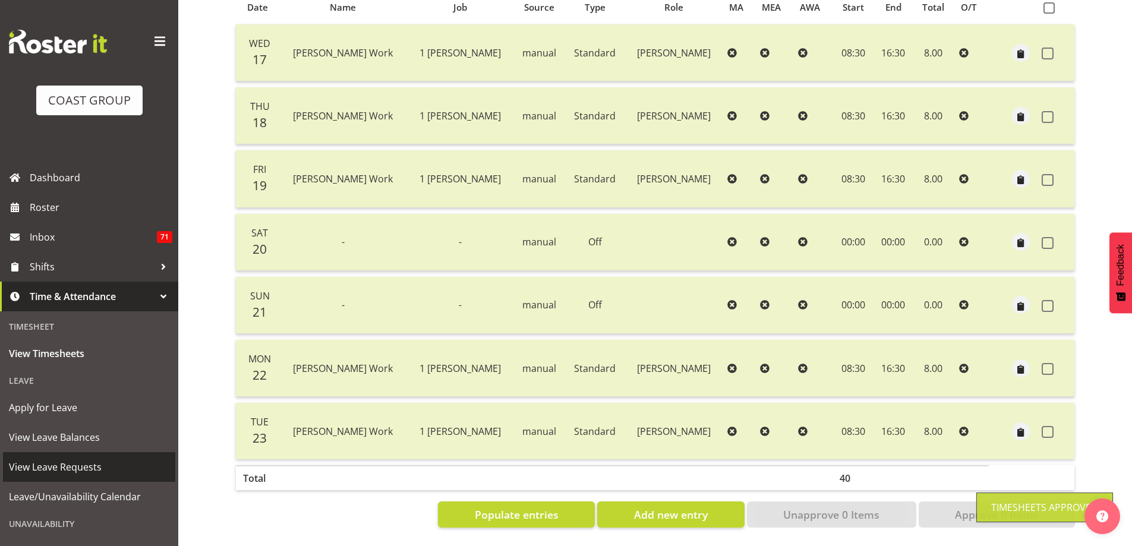
click at [90, 467] on span "View Leave Requests" at bounding box center [89, 467] width 160 height 18
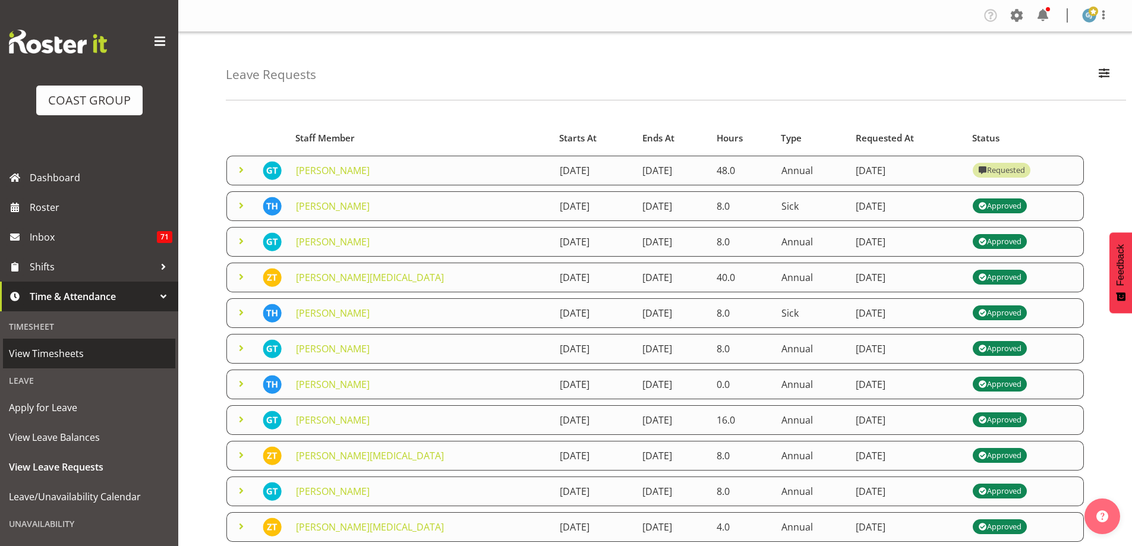
click at [82, 349] on span "View Timesheets" at bounding box center [89, 354] width 160 height 18
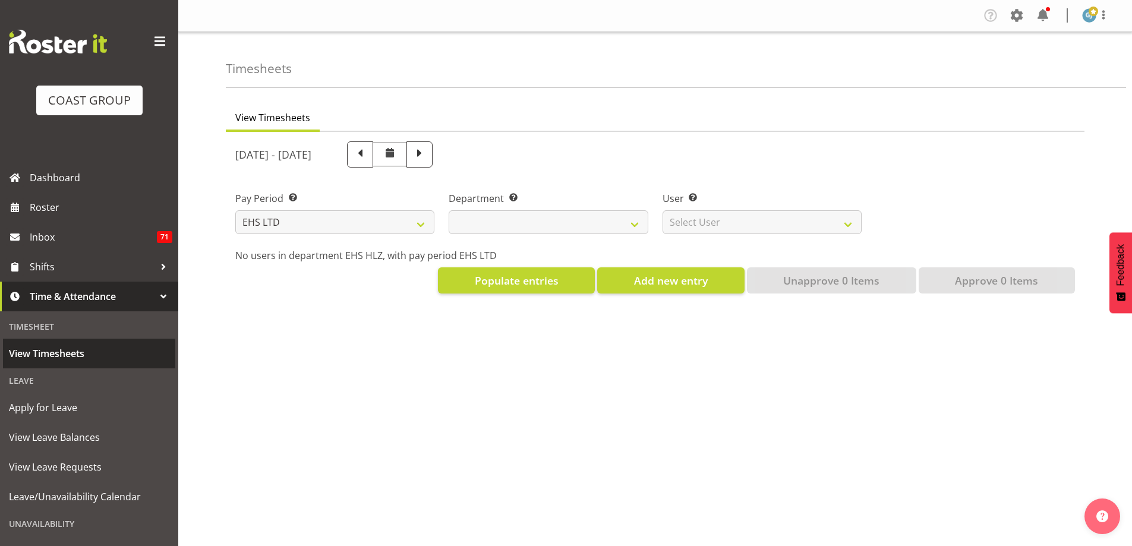
select select "7"
select select
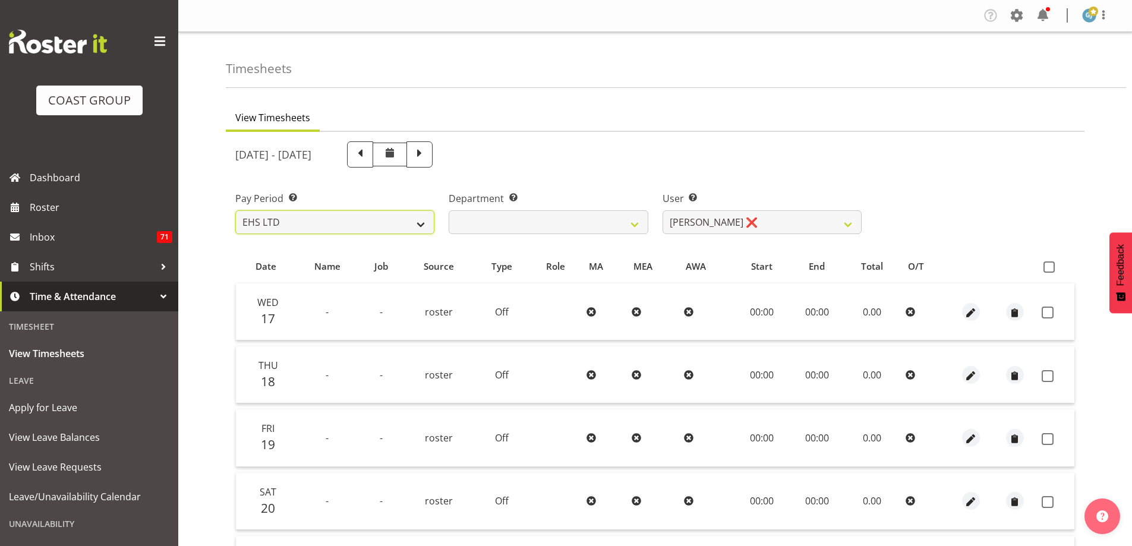
click at [423, 225] on select "SLP LTD EHS LTD DW LTD VEHICLES Carlton Events [PERSON_NAME] 120 Limited Wellin…" at bounding box center [334, 222] width 199 height 24
select select "149"
click at [235, 210] on select "SLP LTD EHS LTD DW LTD VEHICLES Carlton Events [PERSON_NAME] 120 Limited Wellin…" at bounding box center [334, 222] width 199 height 24
select select
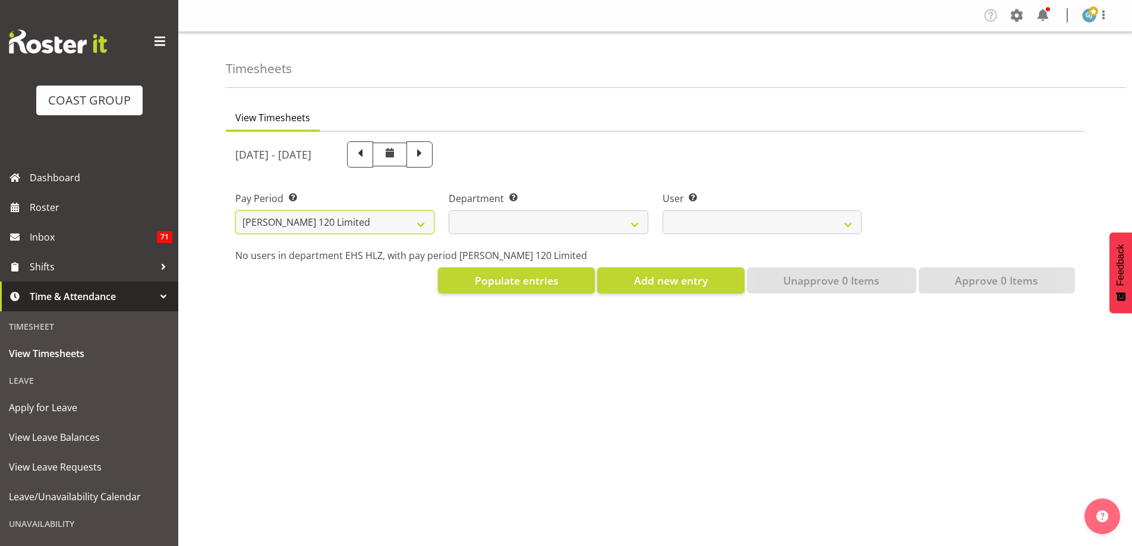
select select
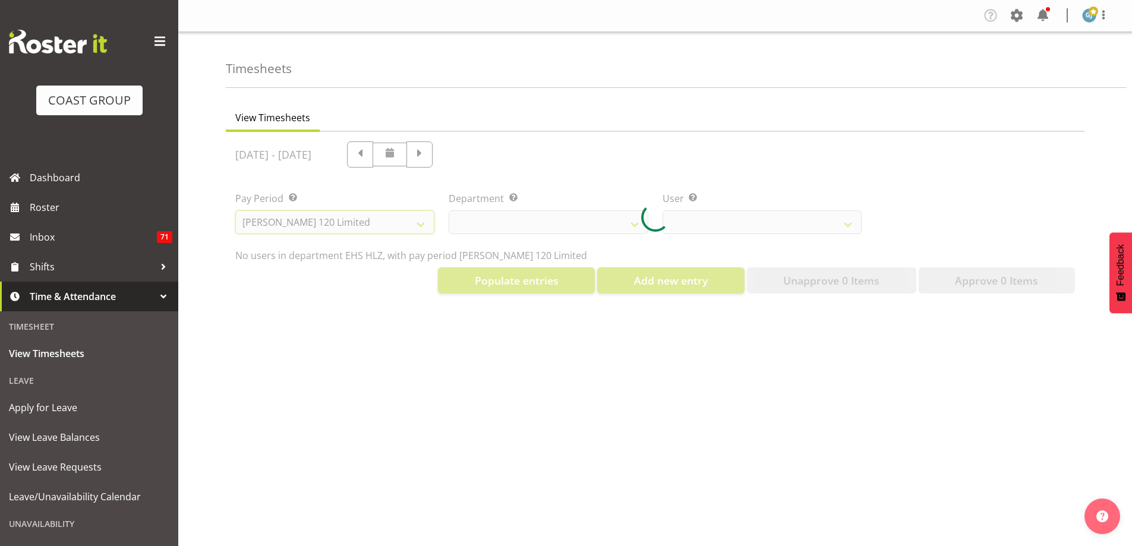
select select
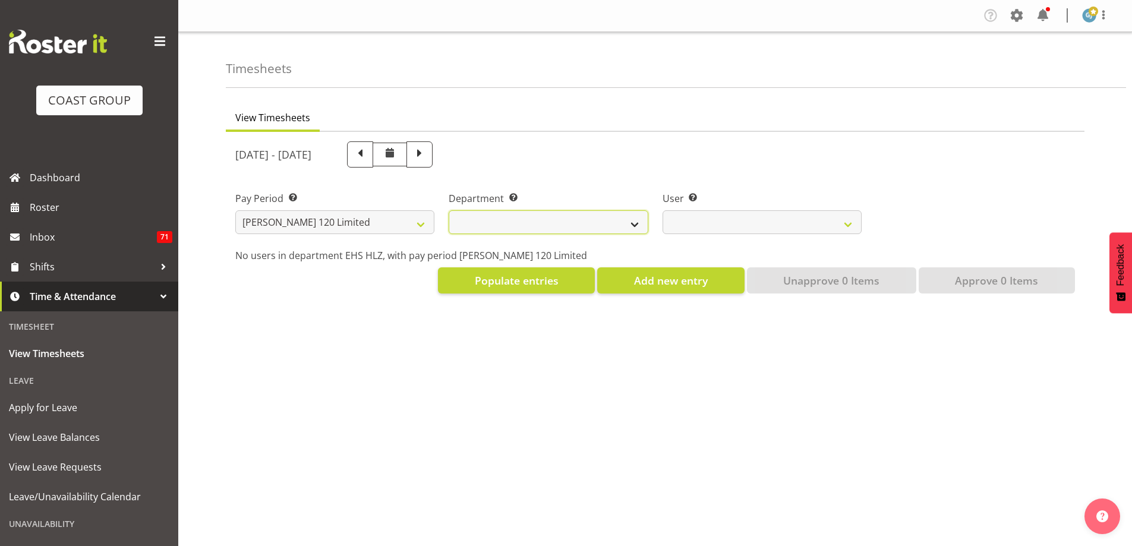
click at [635, 226] on select "[PERSON_NAME]" at bounding box center [548, 222] width 199 height 24
select select "751"
click at [449, 210] on select "[PERSON_NAME]" at bounding box center [548, 222] width 199 height 24
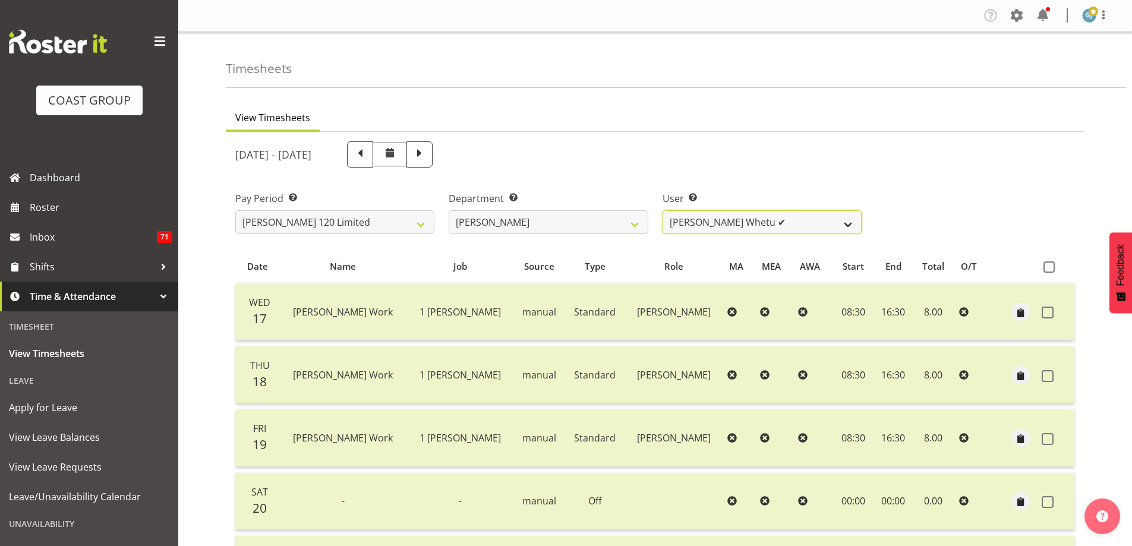
click at [855, 226] on select "Geoffrey Te Whetu ✔ Layton Gardener ✔ Olivia Lindale ❌ Stephanie Hill-Grant ✔ T…" at bounding box center [762, 222] width 199 height 24
select select "10438"
click at [663, 210] on select "Geoffrey Te Whetu ✔ Layton Gardener ✔ Olivia Lindale ❌ Stephanie Hill-Grant ✔ T…" at bounding box center [762, 222] width 199 height 24
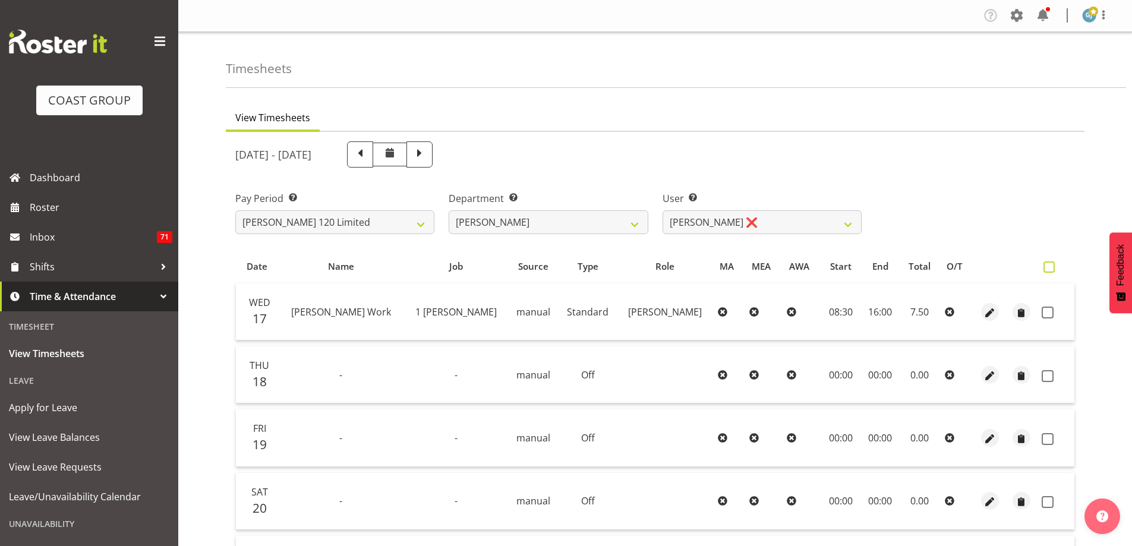
click at [1049, 267] on span at bounding box center [1049, 267] width 11 height 11
click at [1049, 267] on input "checkbox" at bounding box center [1048, 267] width 8 height 8
checkbox input "true"
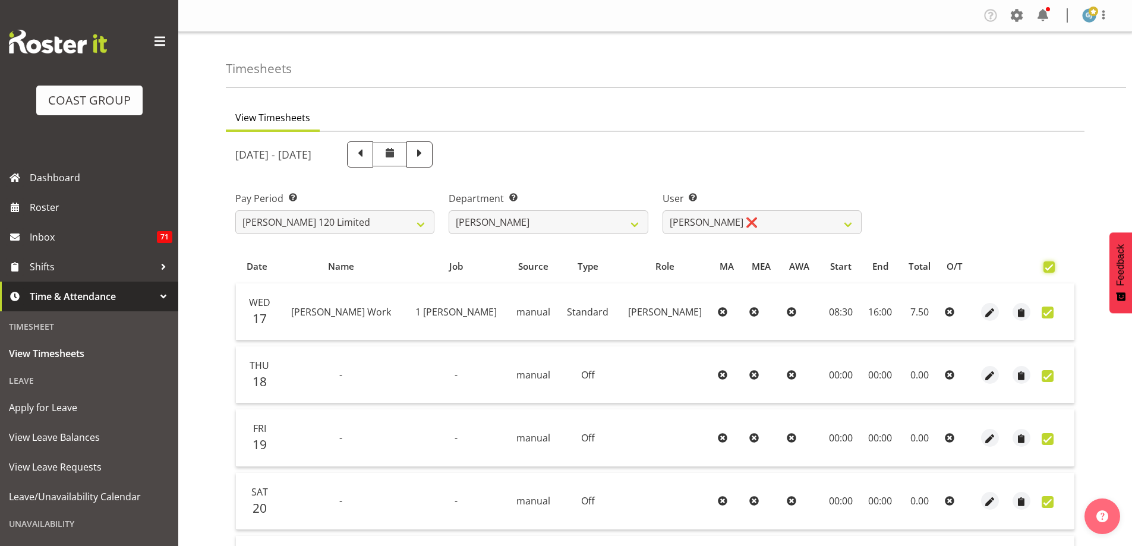
checkbox input "true"
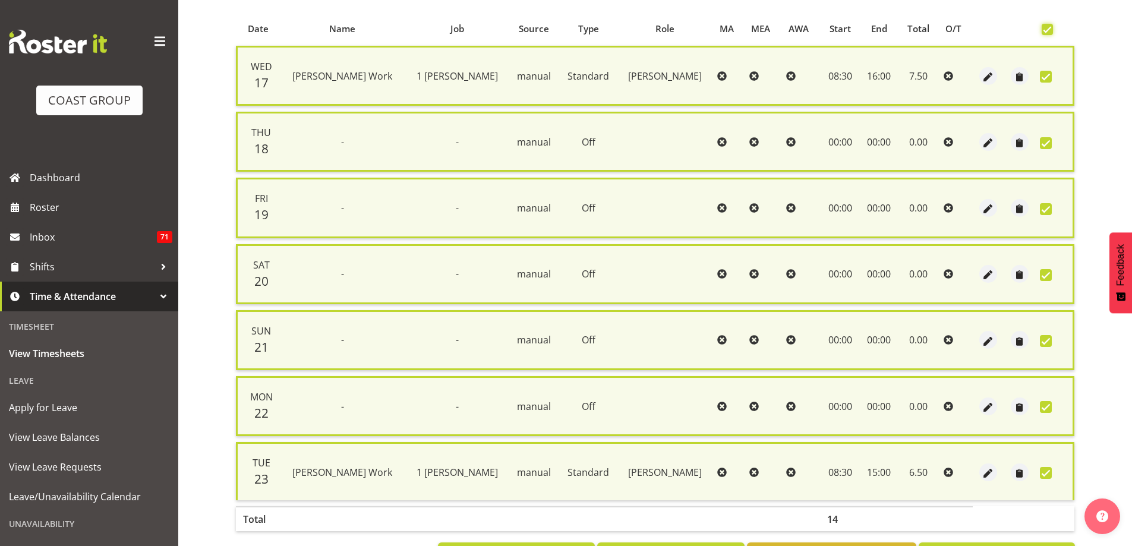
scroll to position [288, 0]
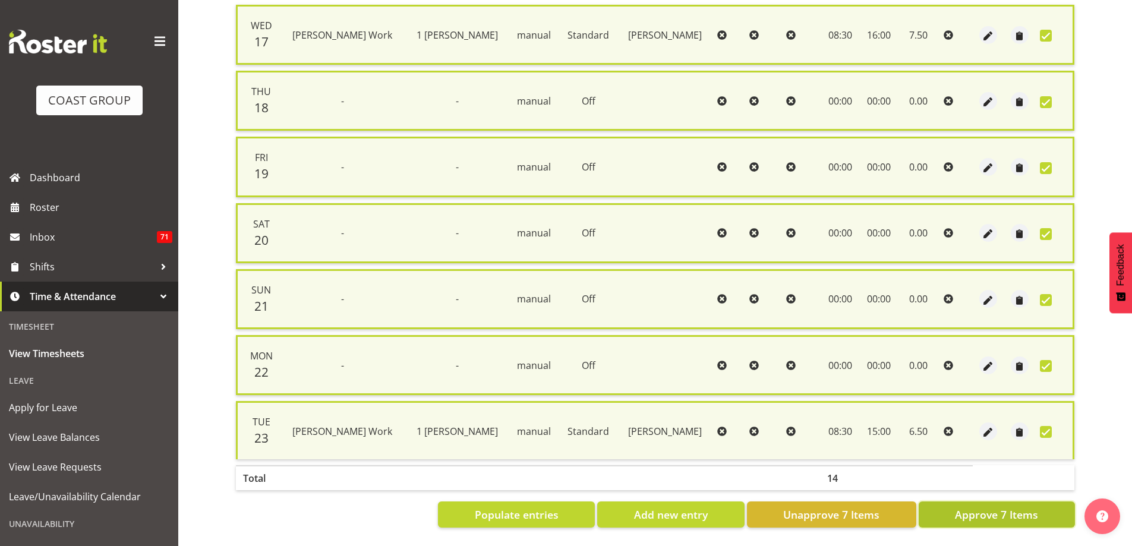
click at [1031, 516] on button "Approve 7 Items" at bounding box center [997, 515] width 156 height 26
checkbox input "false"
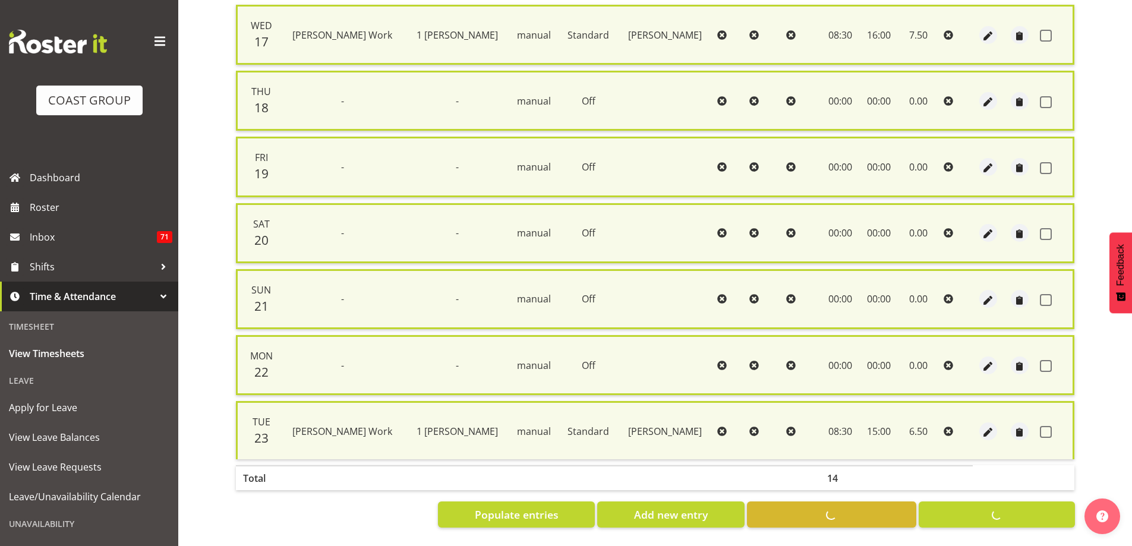
checkbox input "false"
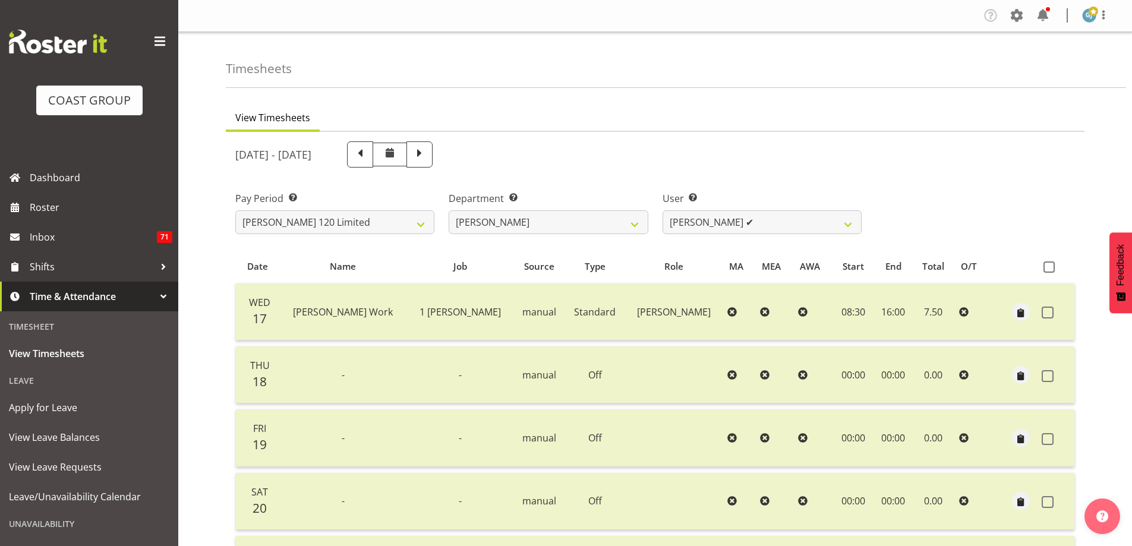
scroll to position [0, 0]
